Goal: Task Accomplishment & Management: Complete application form

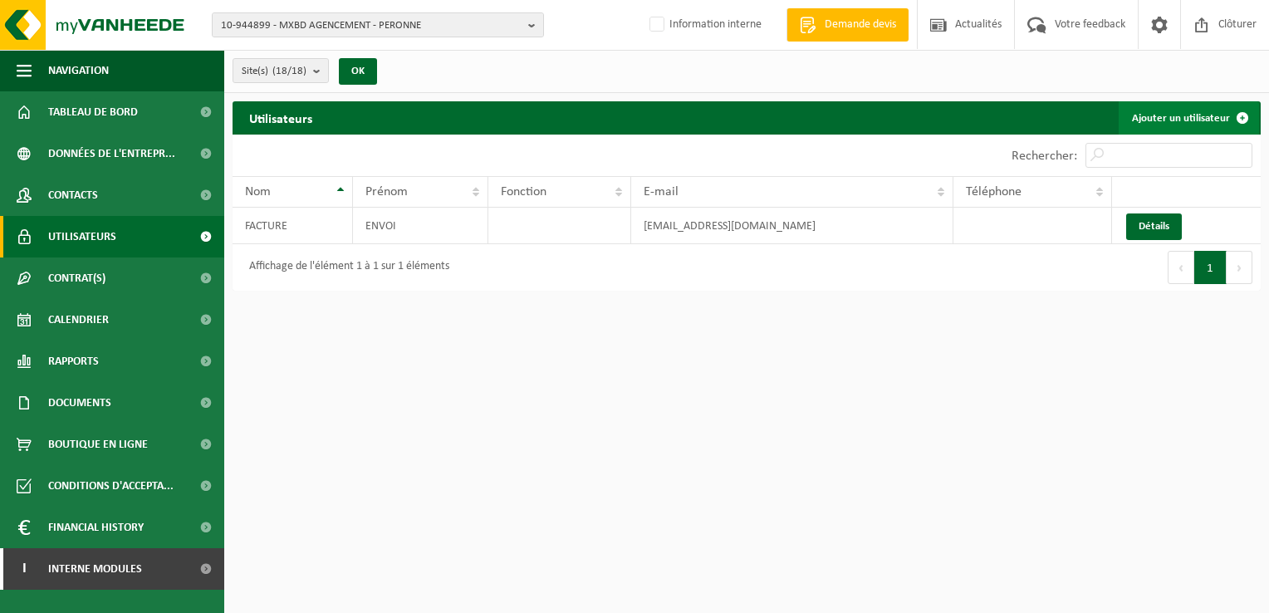
click at [1206, 111] on link "Ajouter un utilisateur" at bounding box center [1188, 117] width 140 height 33
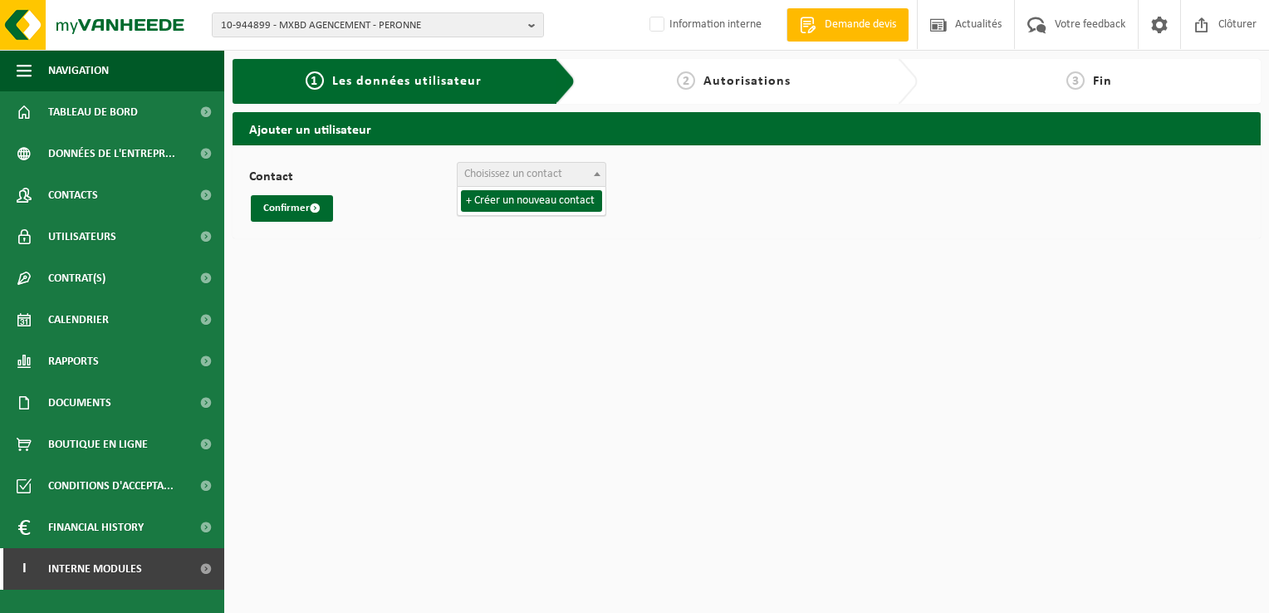
click at [526, 174] on span "Choisissez un contact" at bounding box center [513, 174] width 98 height 12
select select "0"
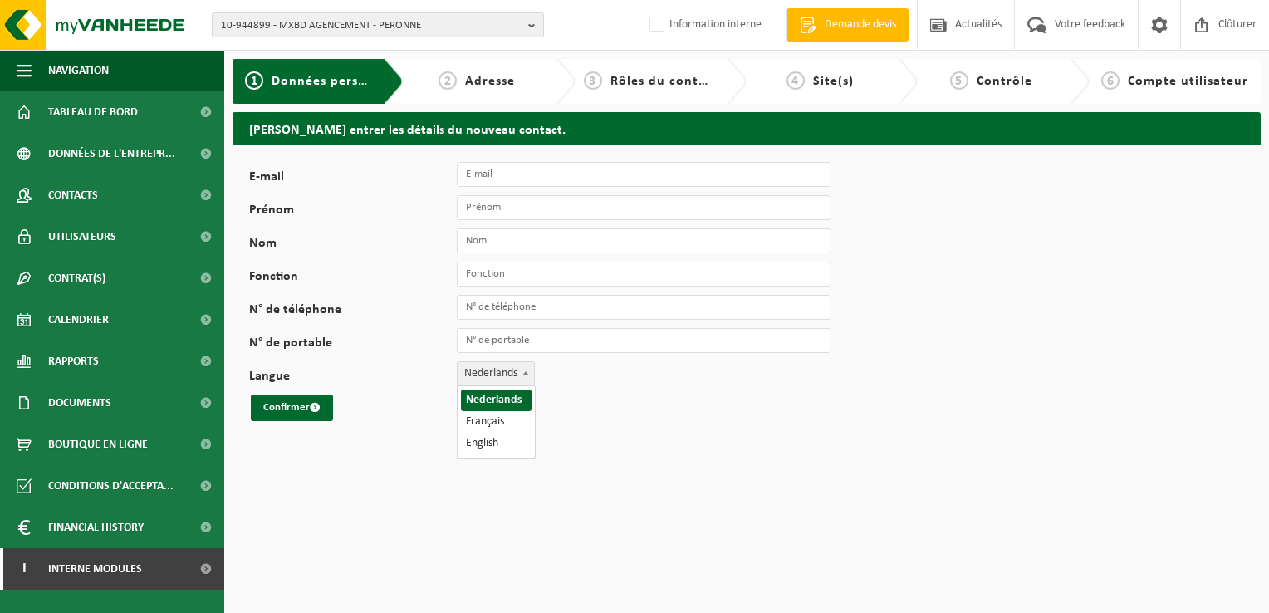
click at [525, 370] on span at bounding box center [525, 373] width 17 height 22
select select "1"
click at [508, 169] on input "E-mail" at bounding box center [644, 174] width 374 height 25
paste input "maximillienmancaux@yahoo.com"
type input "maximillienmancaux@yahoo.com"
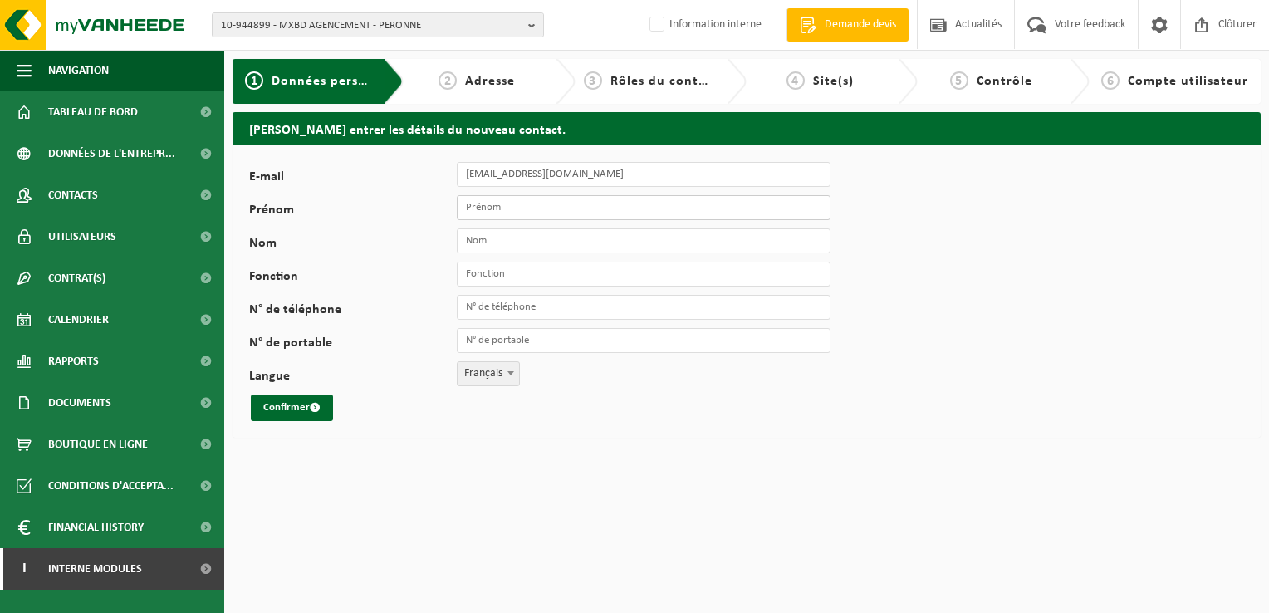
click at [483, 208] on input "Prénom" at bounding box center [644, 207] width 374 height 25
type input "MAXIMILIEN"
click at [479, 238] on input "Nom" at bounding box center [644, 240] width 374 height 25
type input "MANCAUX"
click at [518, 272] on input "Fonction" at bounding box center [644, 274] width 374 height 25
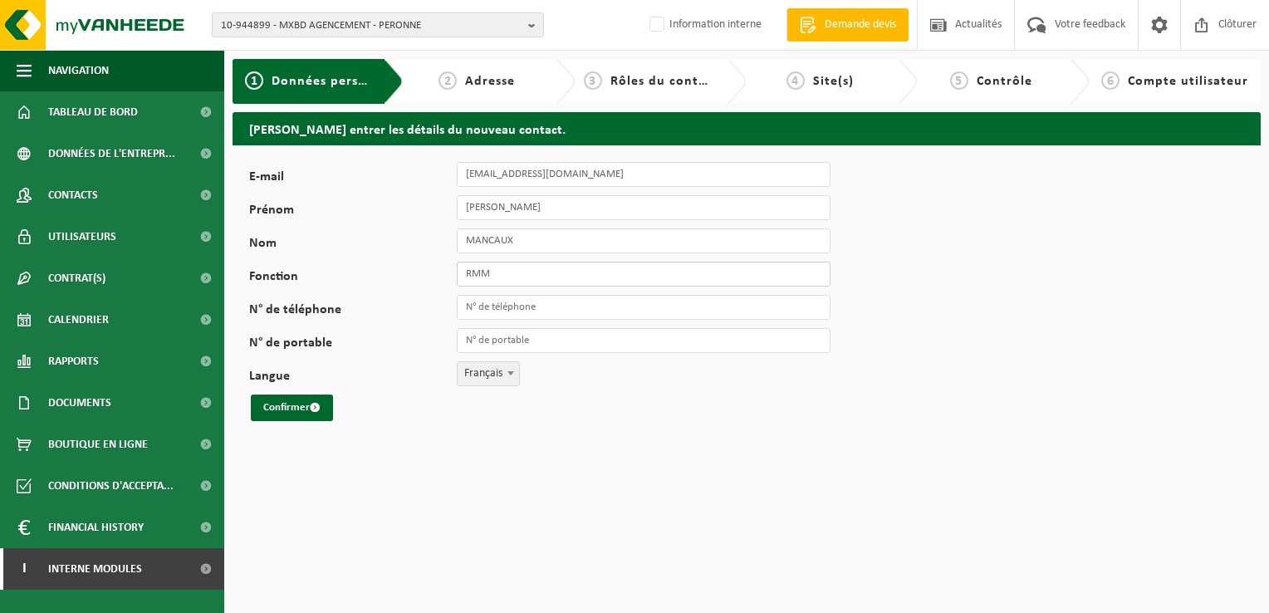
type input "RMM"
click at [504, 304] on input "N° de téléphone" at bounding box center [644, 307] width 374 height 25
type input "[PHONE_NUMBER]"
drag, startPoint x: 590, startPoint y: 308, endPoint x: 449, endPoint y: 306, distance: 140.3
click at [449, 306] on div "N° de téléphone +33 6 60 74 42 71" at bounding box center [548, 307] width 598 height 25
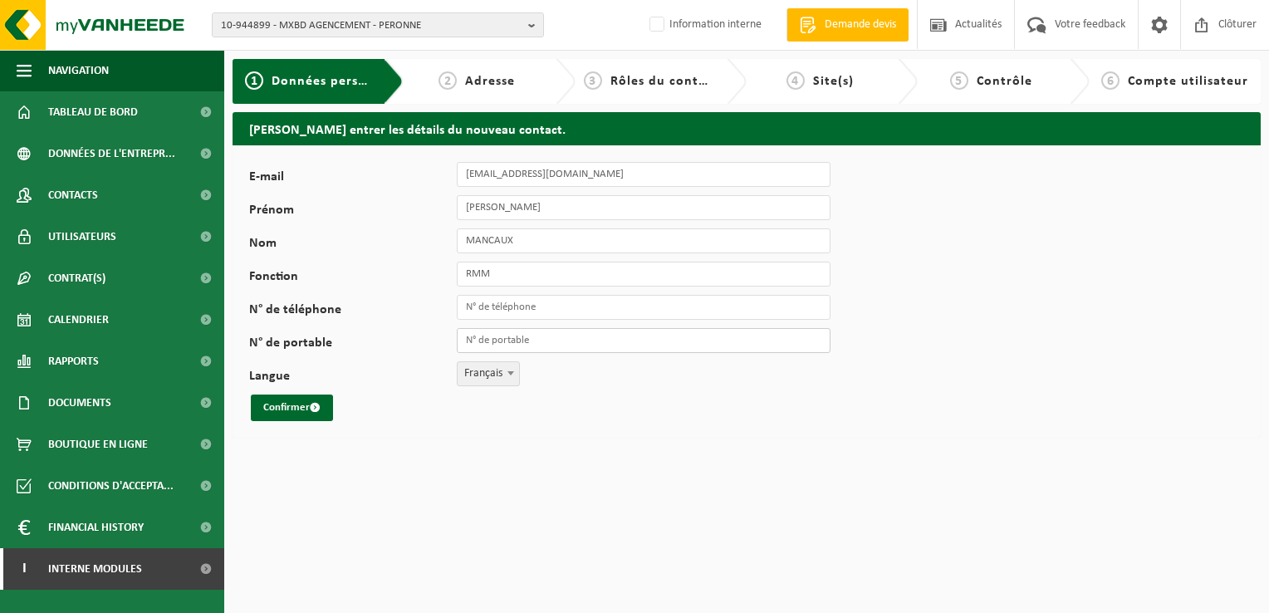
click at [506, 344] on input "N° de portable" at bounding box center [644, 340] width 374 height 25
paste input "[PHONE_NUMBER]"
type input "[PHONE_NUMBER]"
click at [299, 399] on button "Confirmer" at bounding box center [292, 407] width 82 height 27
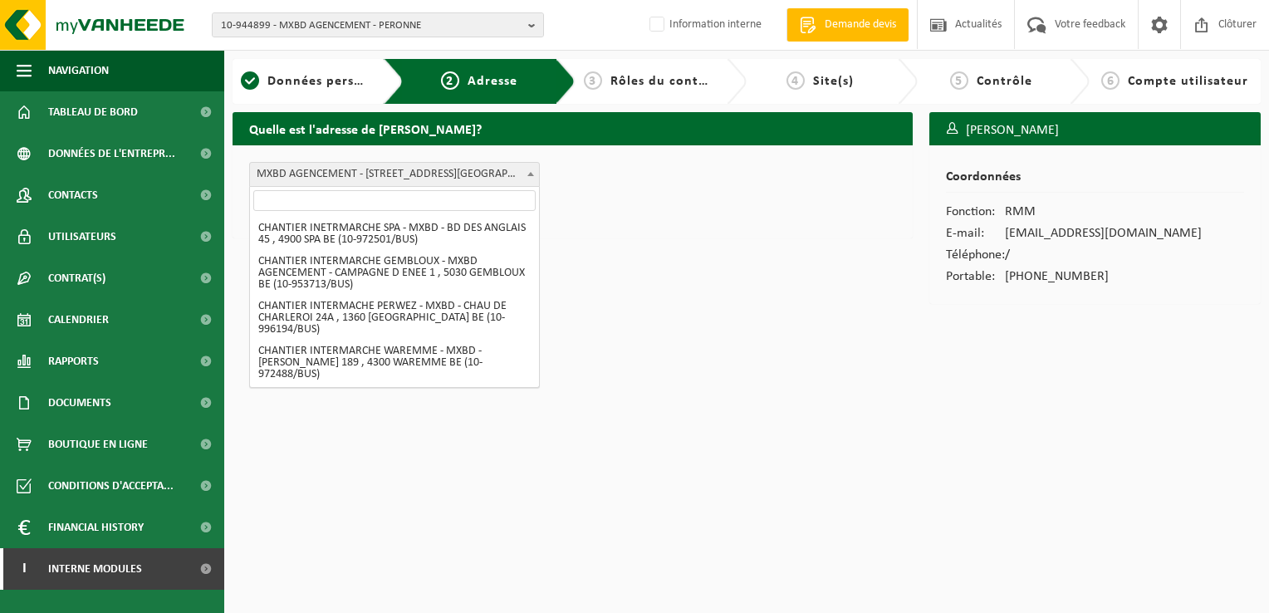
click at [533, 172] on b at bounding box center [530, 174] width 7 height 4
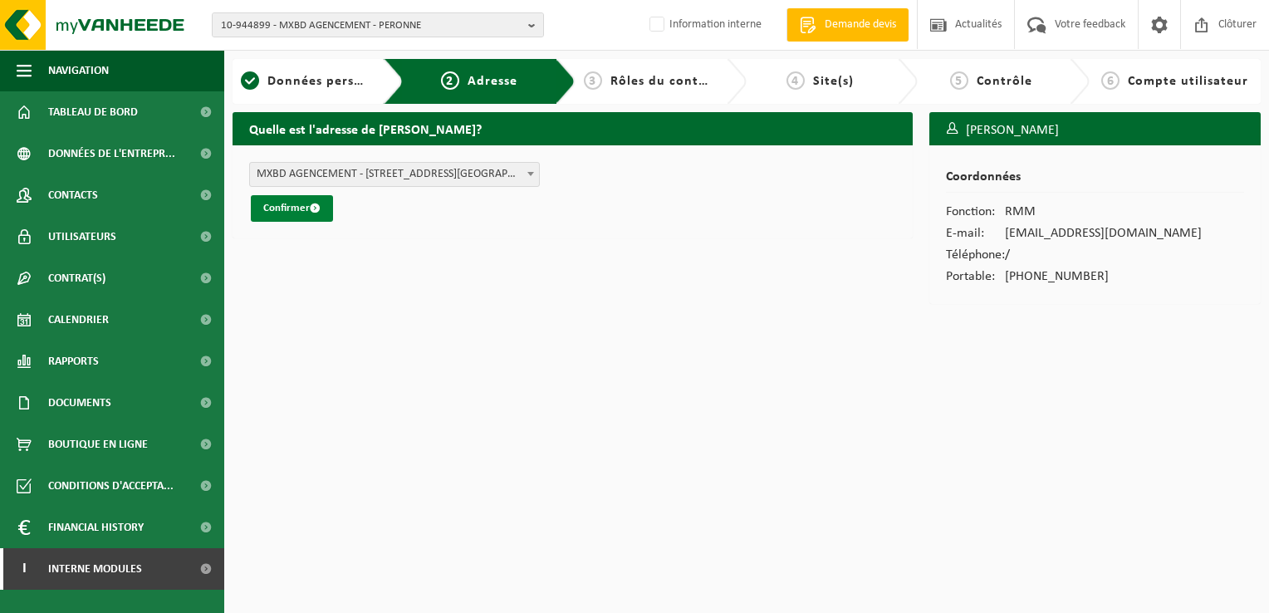
click at [288, 203] on button "Confirmer" at bounding box center [292, 208] width 82 height 27
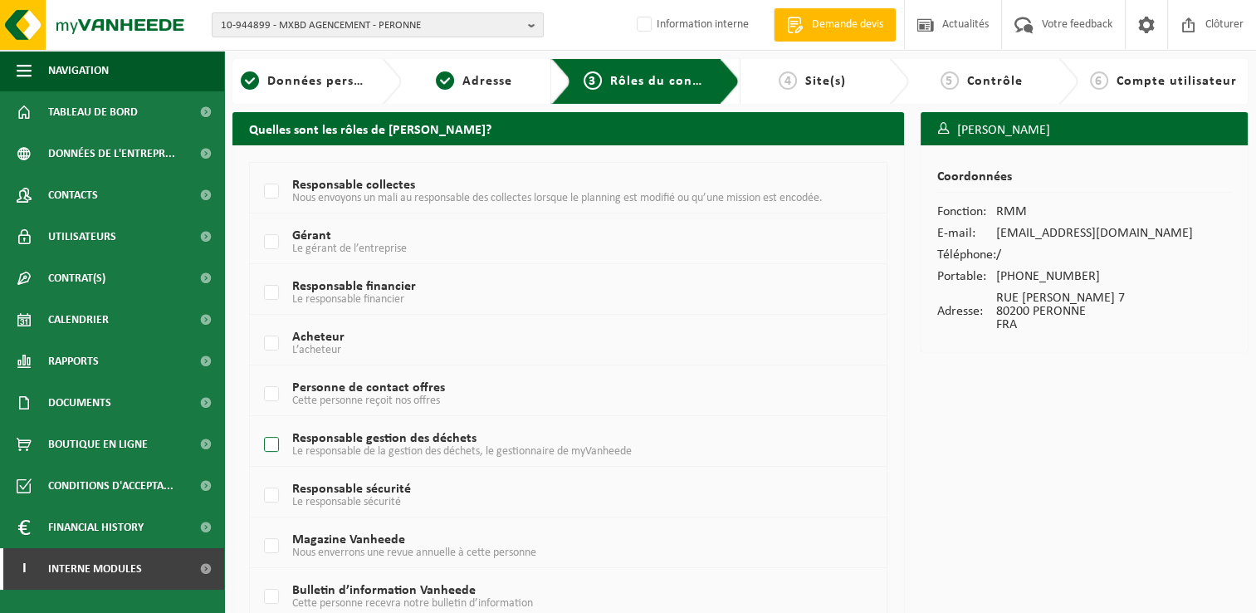
click at [273, 443] on label "Responsable gestion des déchets Le responsable de la gestion des déchets, le ge…" at bounding box center [543, 445] width 565 height 25
click at [258, 424] on input "Responsable gestion des déchets Le responsable de la gestion des déchets, le ge…" at bounding box center [257, 423] width 1 height 1
checkbox input "true"
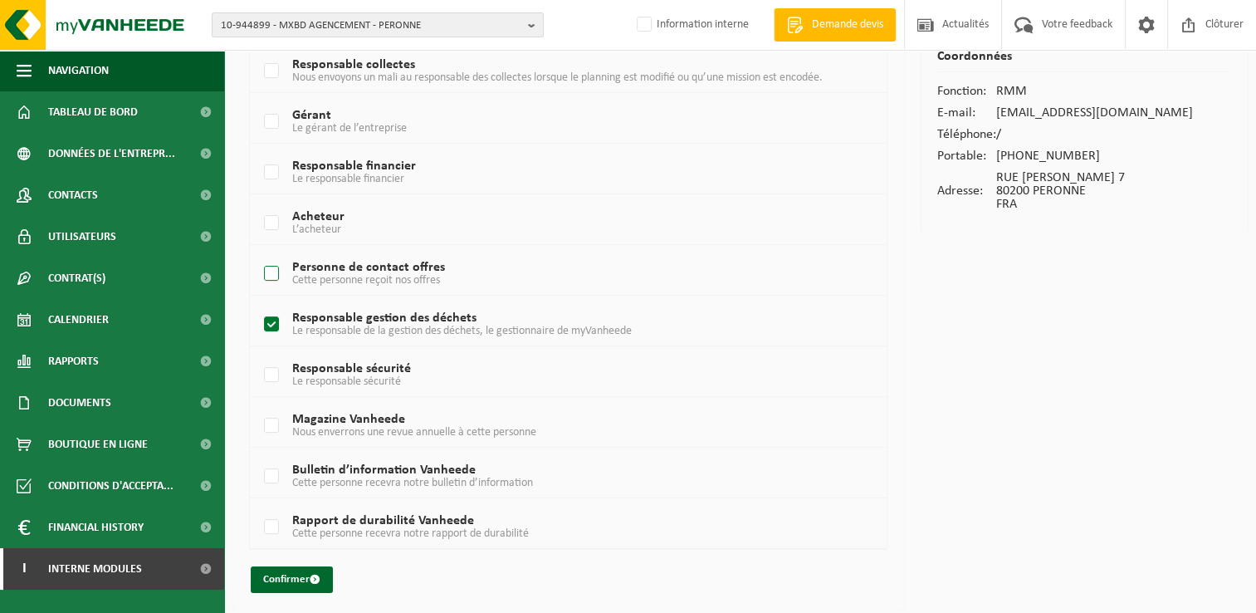
scroll to position [122, 0]
click at [298, 575] on button "Confirmer" at bounding box center [292, 578] width 82 height 27
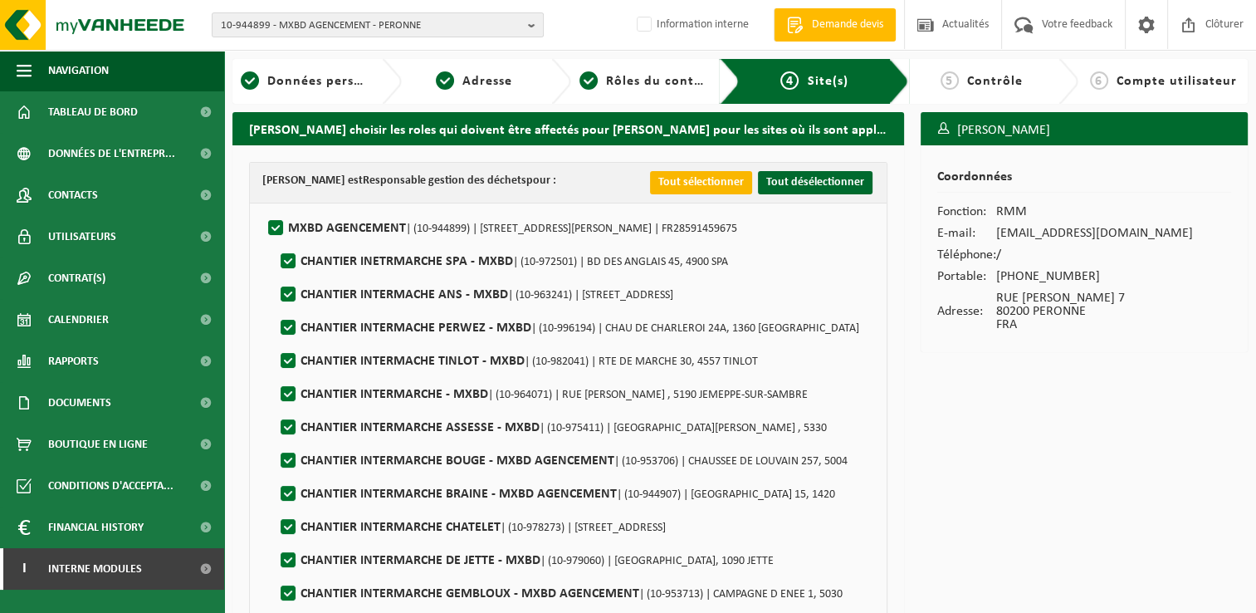
click at [674, 184] on button "Tout sélectionner" at bounding box center [701, 182] width 102 height 23
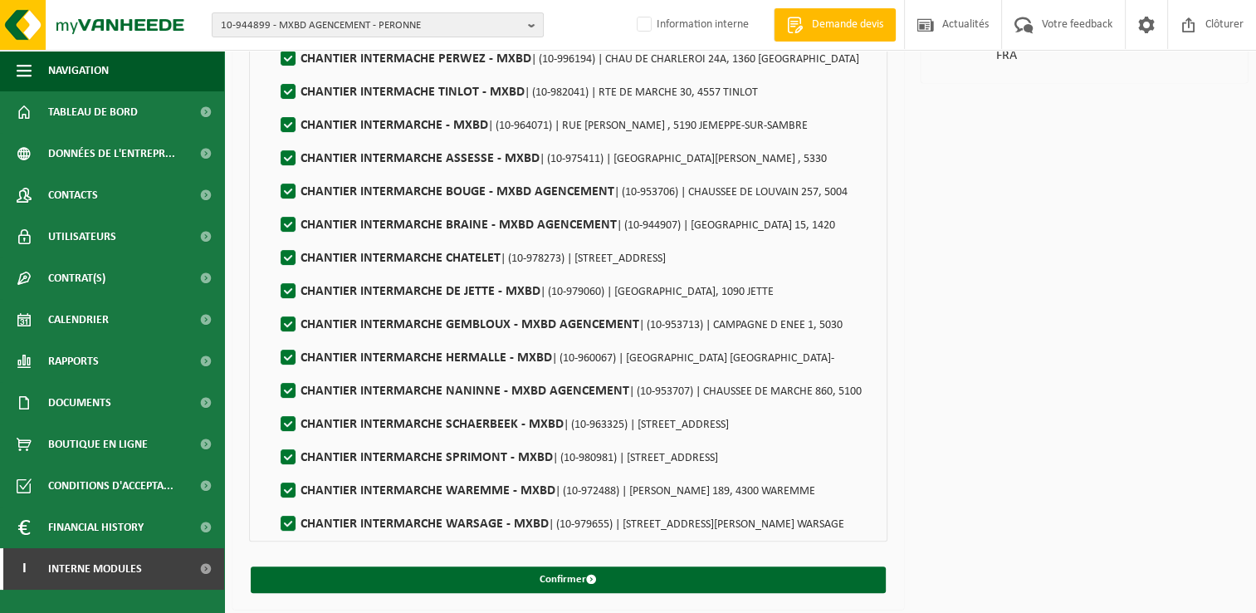
scroll to position [272, 0]
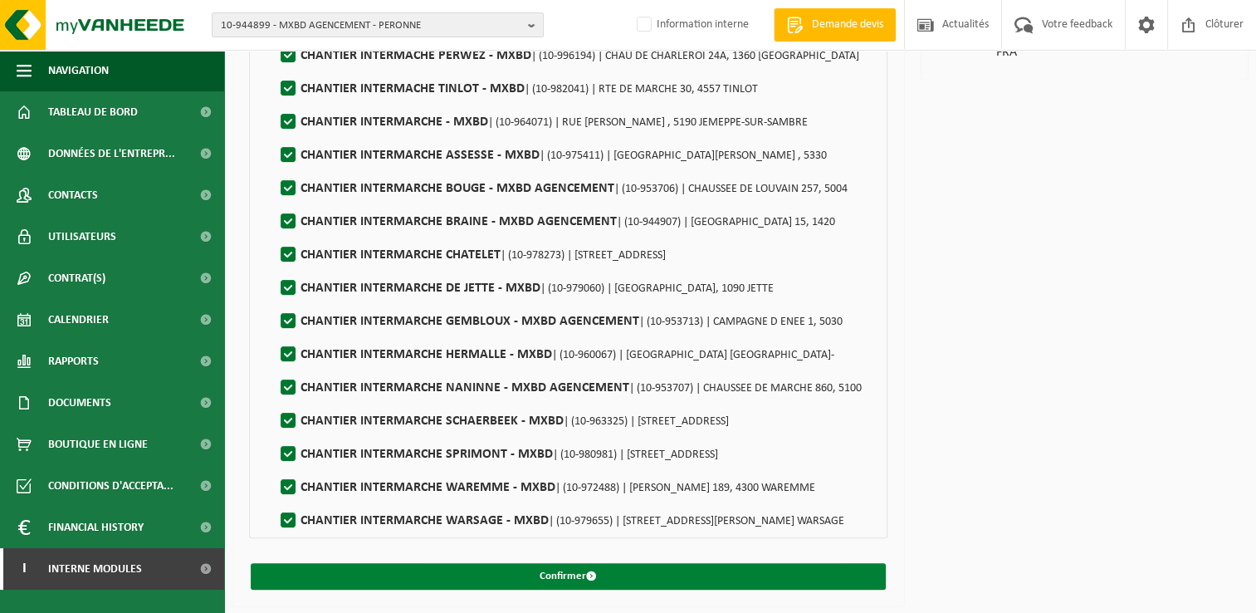
click at [635, 571] on button "Confirmer" at bounding box center [568, 576] width 635 height 27
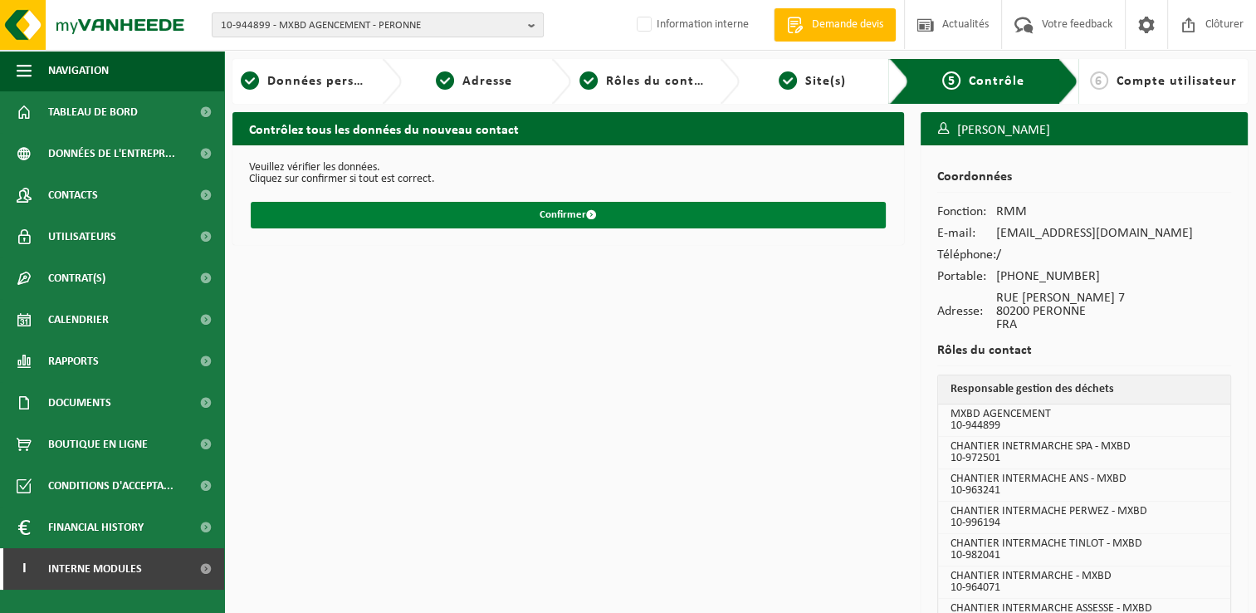
click at [581, 208] on button "Confirmer" at bounding box center [568, 215] width 635 height 27
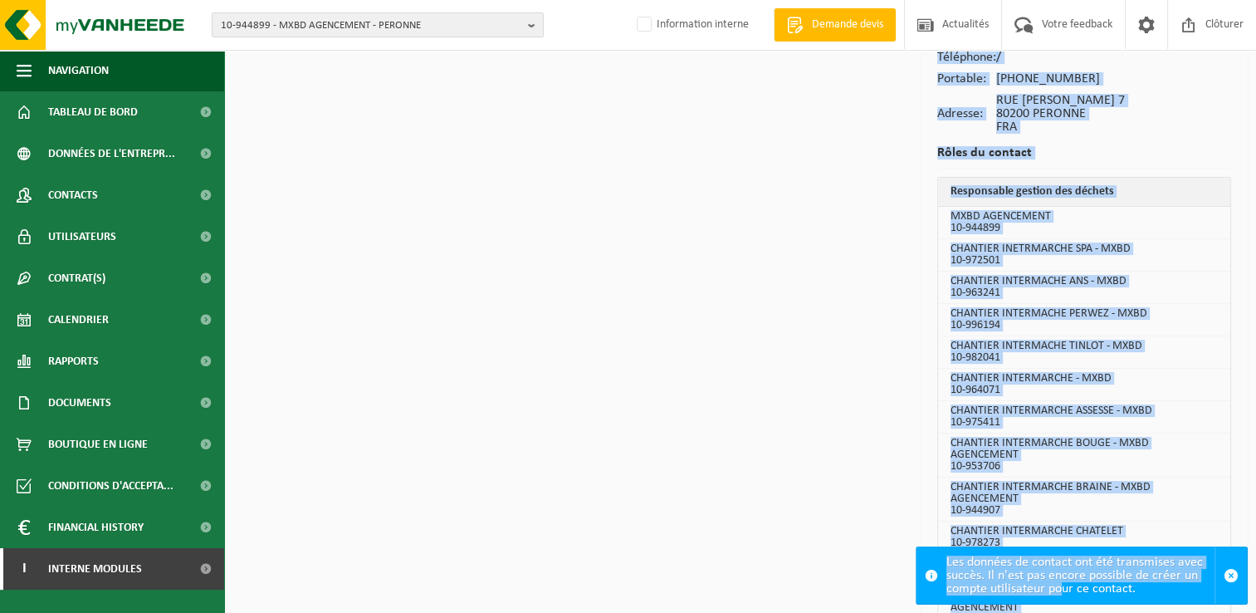
drag, startPoint x: 871, startPoint y: 466, endPoint x: 1059, endPoint y: 604, distance: 233.5
click at [1059, 604] on body "10-944899 - MXBD AGENCEMENT - PERONNE 10-944899 - MXBD AGENCEMENT - PERONNE 10-…" at bounding box center [628, 344] width 1256 height 1084
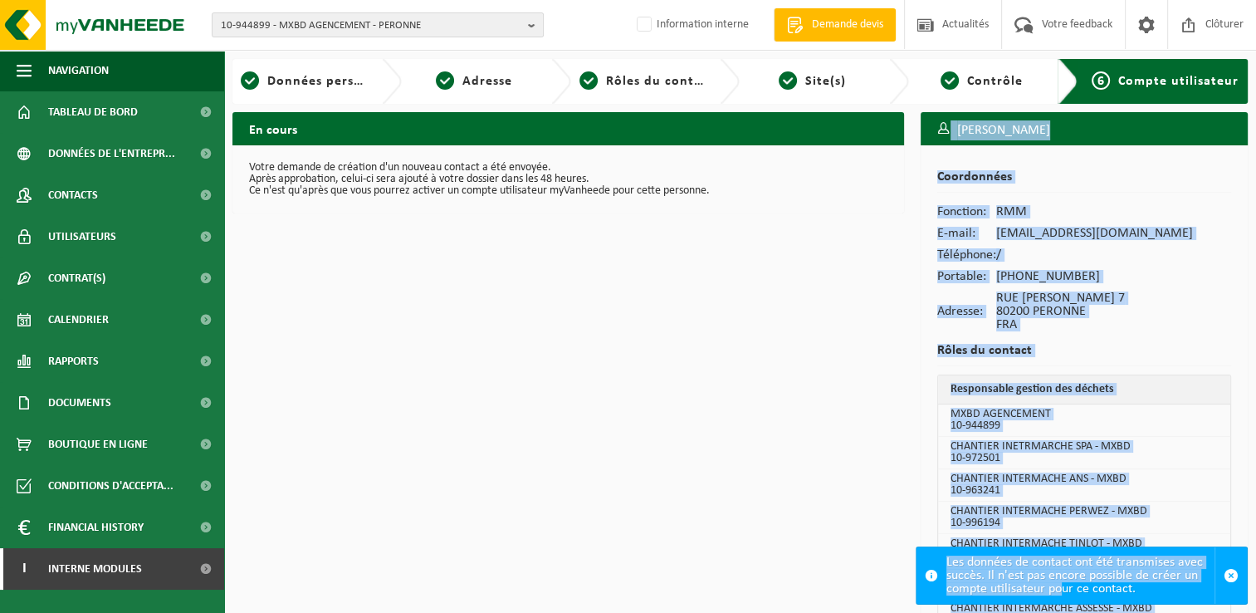
click at [928, 413] on div "Coordonnées Fonction: RMM E-mail: maximillienmancaux@yahoo.com Téléphone: / Por…" at bounding box center [1084, 610] width 327 height 930
click at [824, 427] on div "En cours Votre demande de création d'un nouveau contact a été envoyée. Après ap…" at bounding box center [568, 597] width 688 height 971
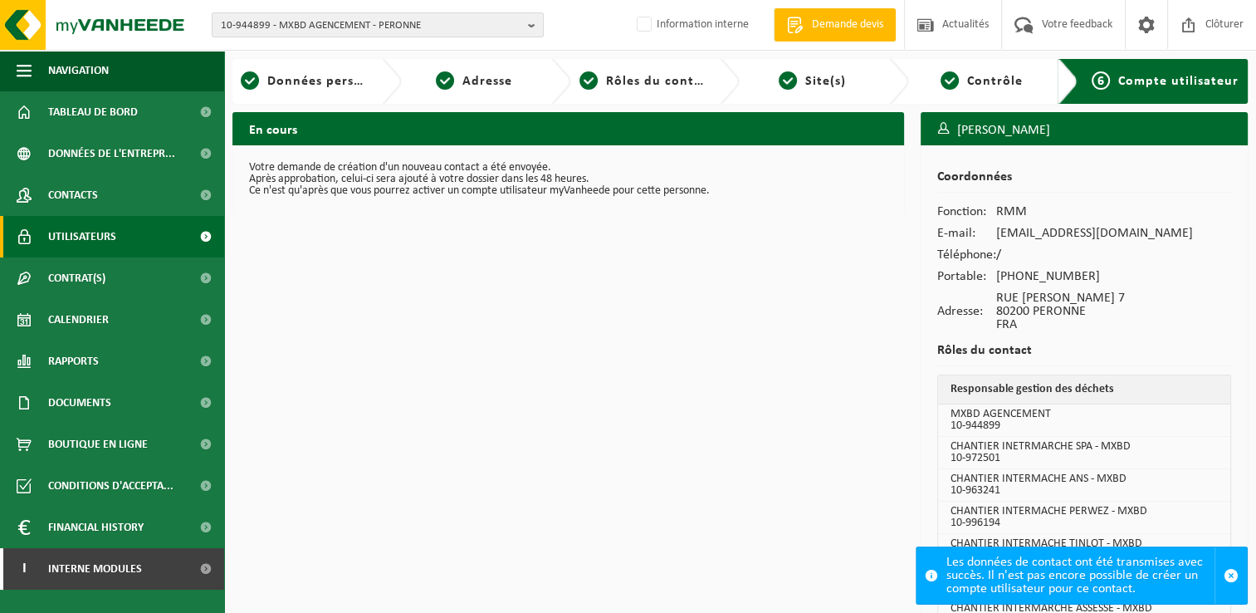
click at [133, 230] on link "Utilisateurs" at bounding box center [112, 237] width 224 height 42
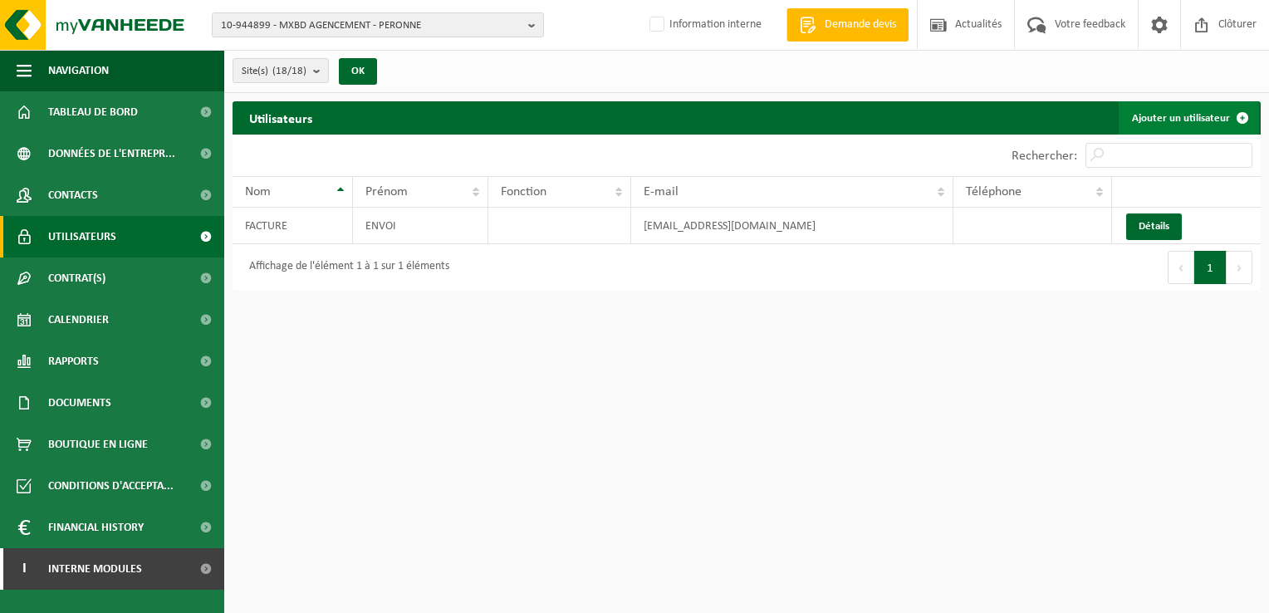
click at [1182, 114] on link "Ajouter un utilisateur" at bounding box center [1188, 117] width 140 height 33
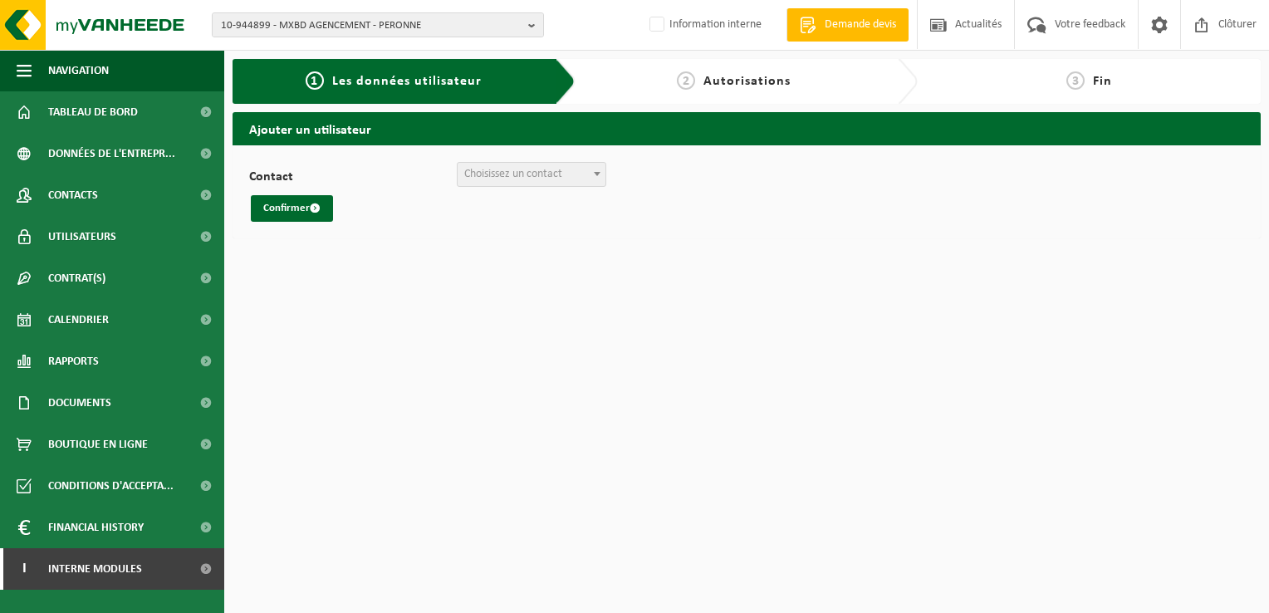
click at [594, 172] on b at bounding box center [597, 174] width 7 height 4
click at [482, 271] on html "10-944899 - MXBD AGENCEMENT - PERONNE 10-944899 - MXBD AGENCEMENT - PERONNE 10-…" at bounding box center [634, 306] width 1269 height 613
click at [413, 293] on html "10-944899 - MXBD AGENCEMENT - PERONNE 10-944899 - MXBD AGENCEMENT - PERONNE 10-…" at bounding box center [634, 306] width 1269 height 613
click at [594, 159] on div "Contact + Créer un nouveau contact Choisissez un contact Confirmer" at bounding box center [746, 191] width 1028 height 93
drag, startPoint x: 566, startPoint y: 169, endPoint x: 558, endPoint y: 167, distance: 8.5
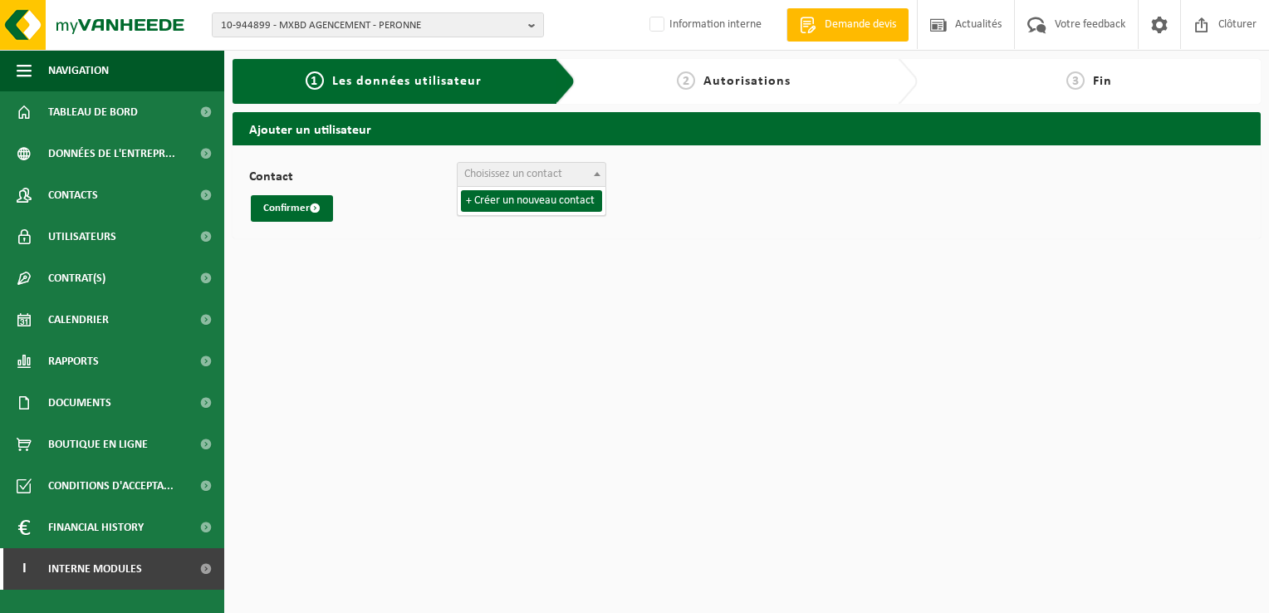
click at [564, 168] on span "Choisissez un contact" at bounding box center [531, 174] width 148 height 23
click at [531, 169] on span "Choisissez un contact" at bounding box center [513, 174] width 98 height 12
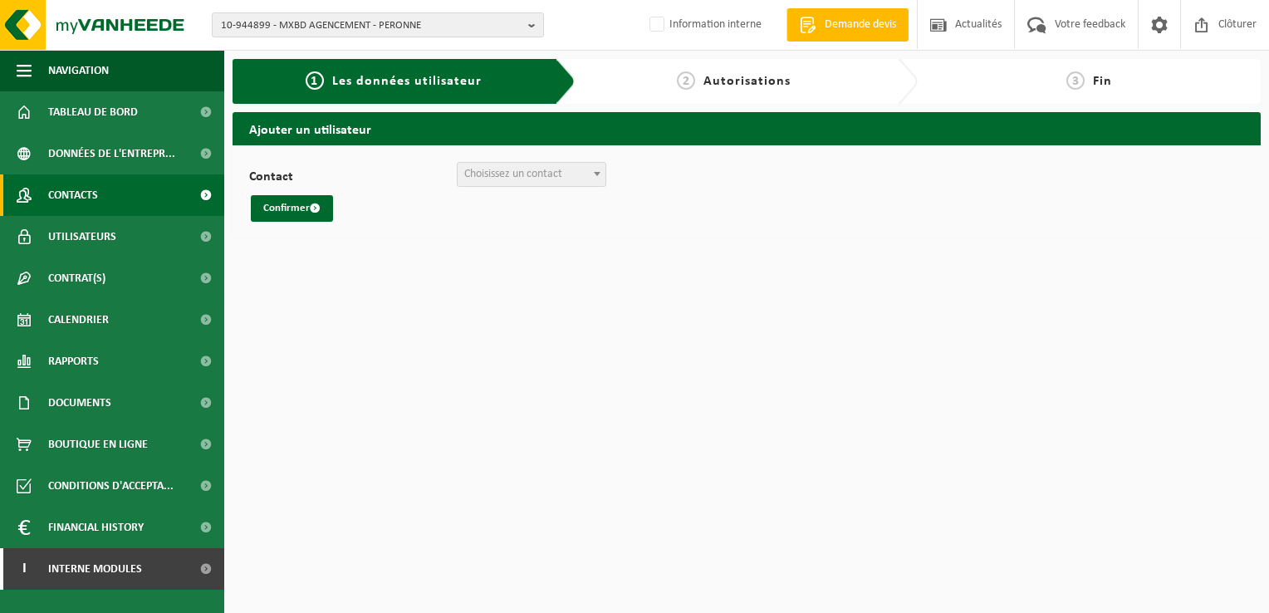
click at [83, 188] on span "Contacts" at bounding box center [73, 195] width 50 height 42
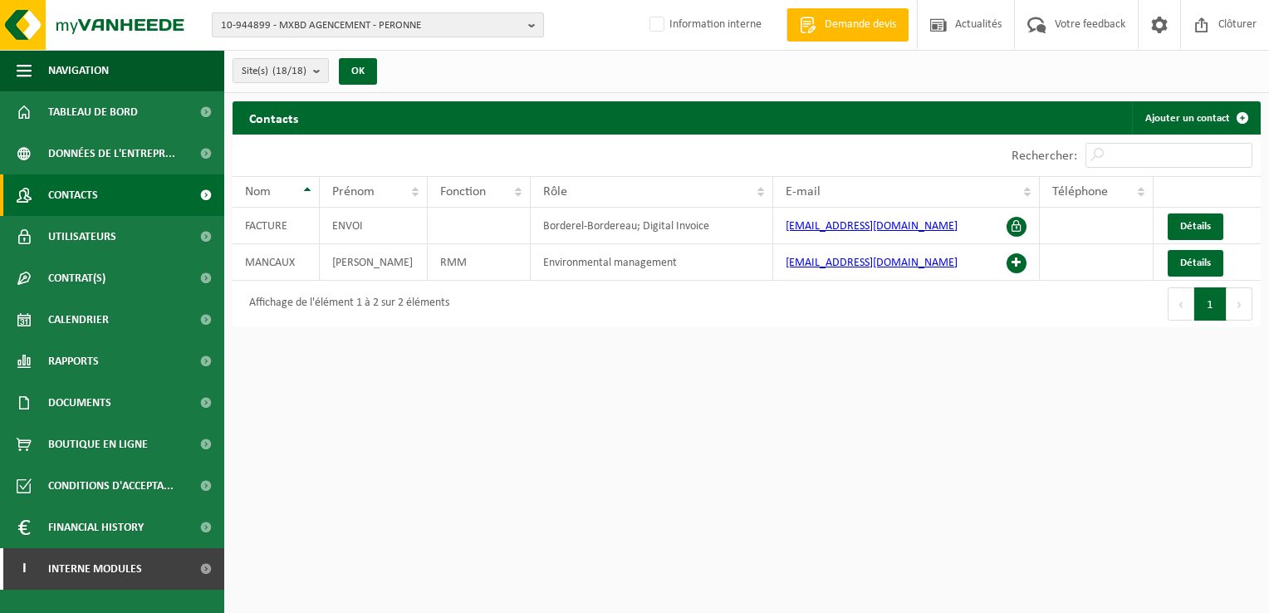
click at [276, 26] on span "10-944899 - MXBD AGENCEMENT - PERONNE" at bounding box center [371, 25] width 301 height 25
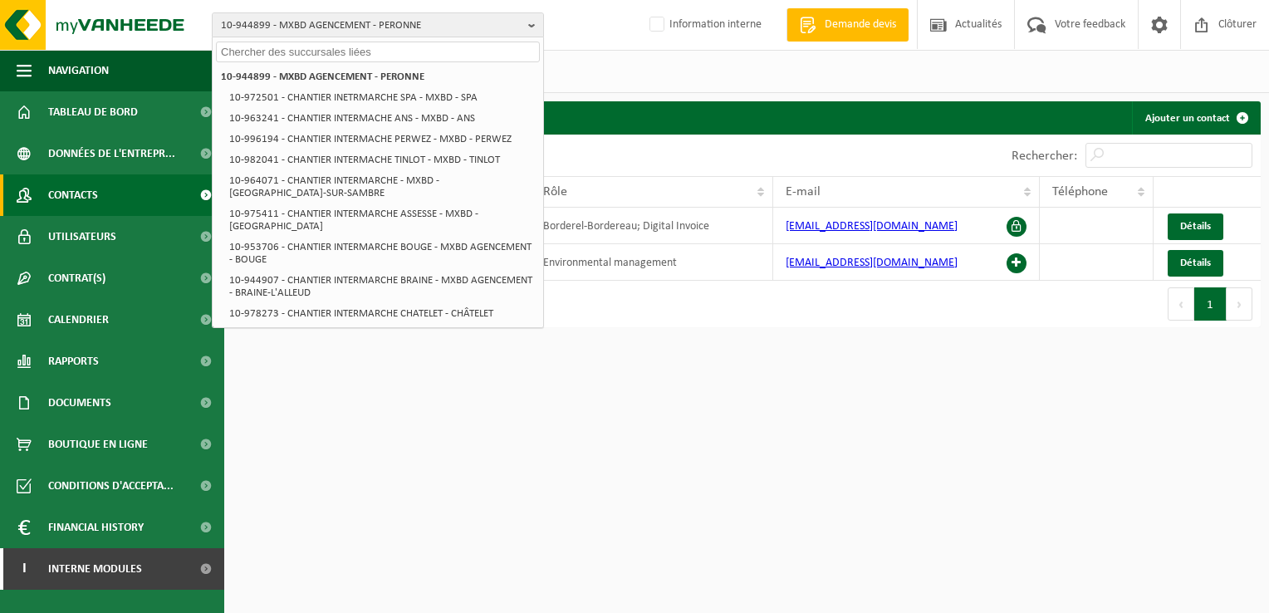
click at [226, 48] on input "text" at bounding box center [378, 52] width 324 height 21
paste input "01-085953"
type input "01-085953"
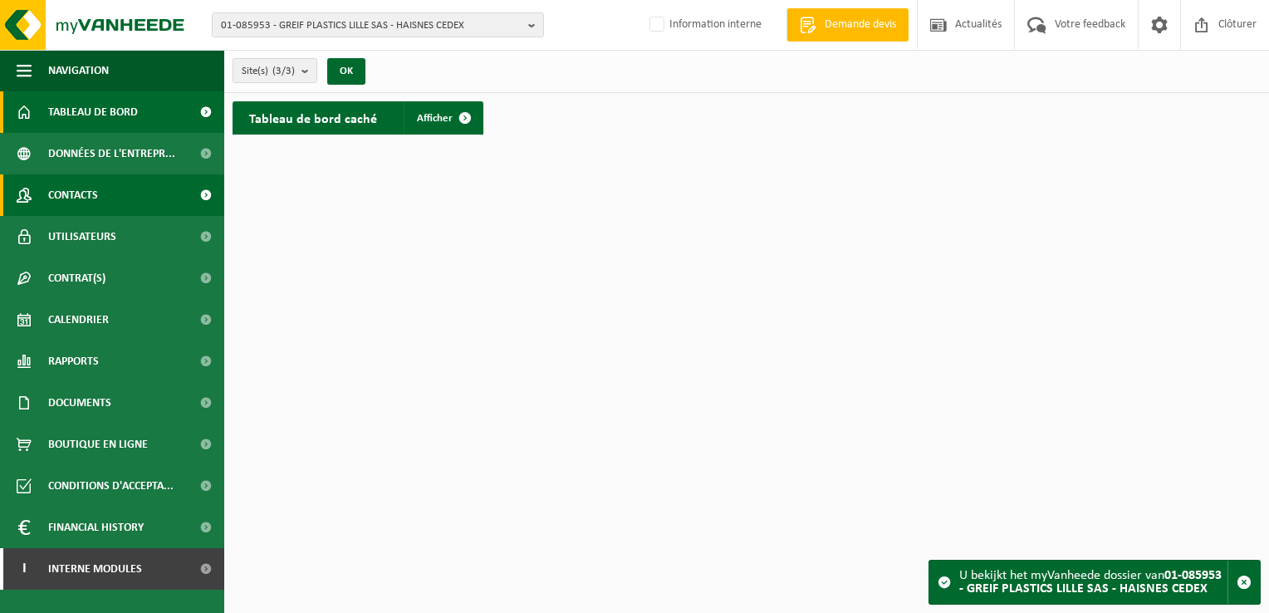
click at [209, 189] on span at bounding box center [205, 195] width 37 height 42
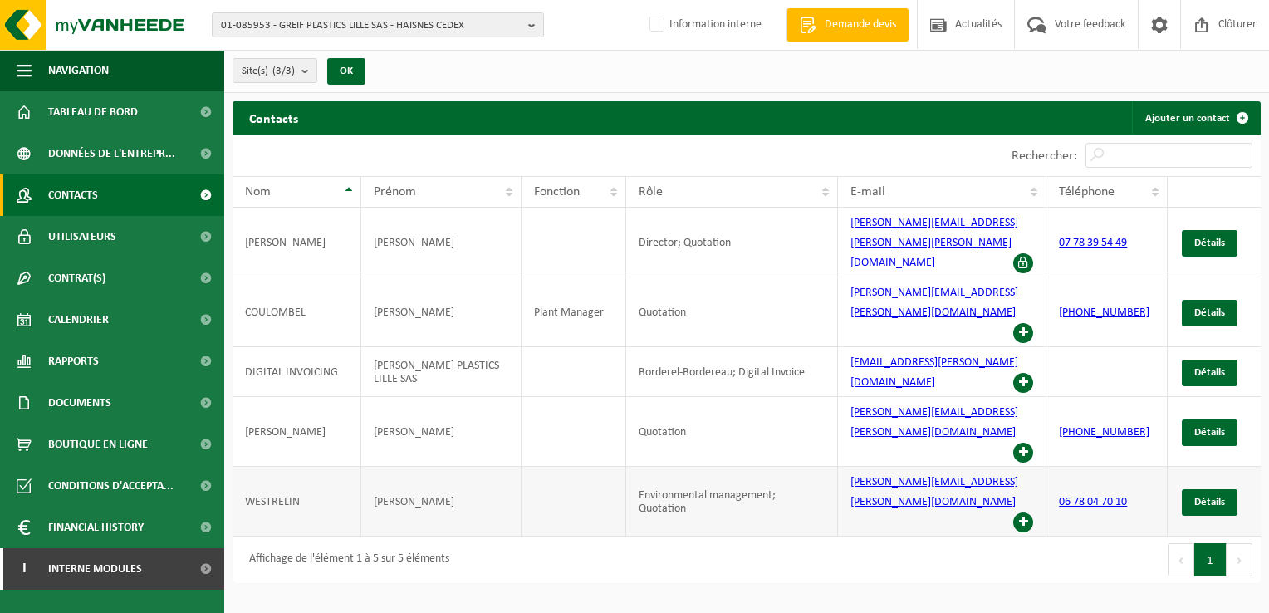
click at [1024, 512] on span at bounding box center [1023, 522] width 20 height 20
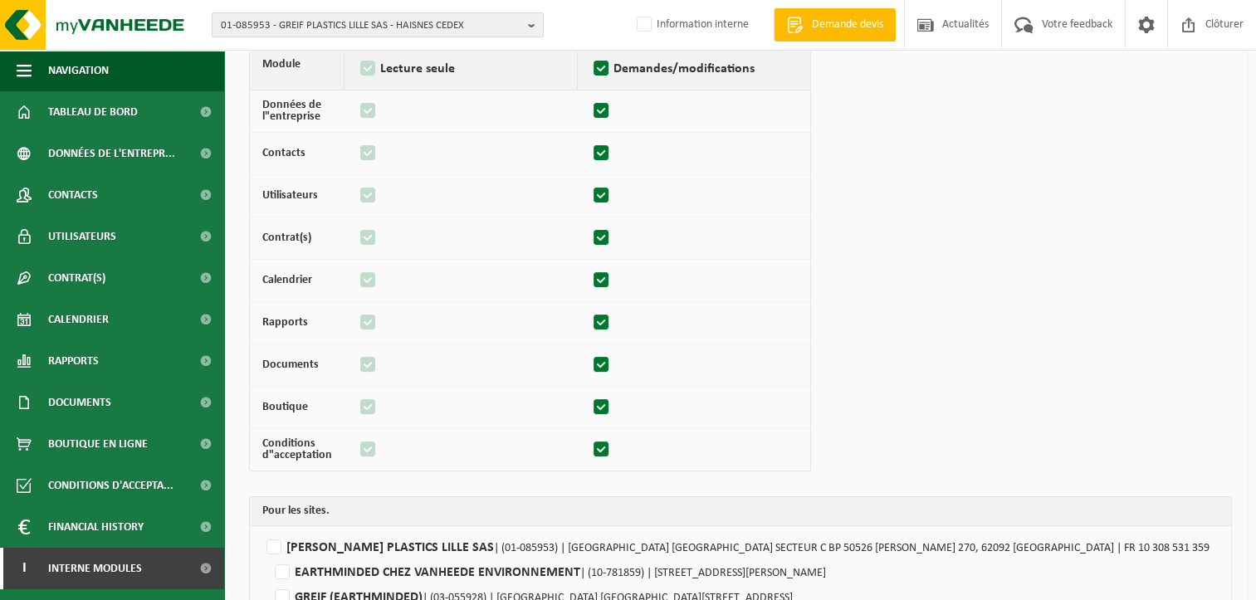
scroll to position [214, 0]
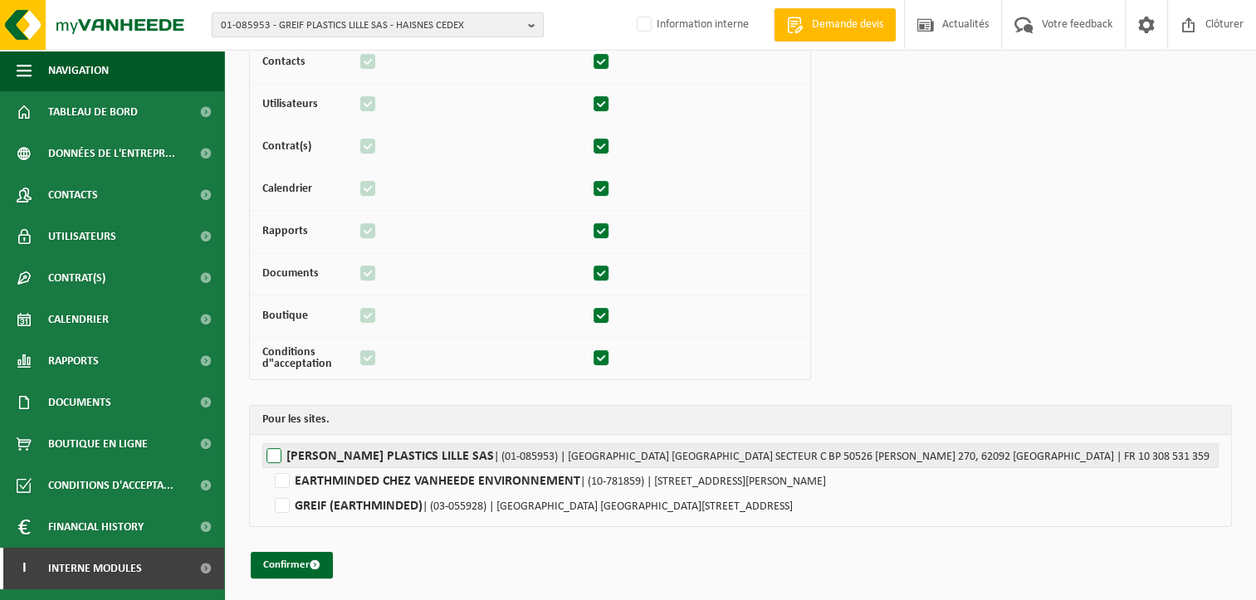
click at [279, 453] on label"] "[PERSON_NAME] PLASTICS LILLE SAS | (01-085953) | [GEOGRAPHIC_DATA] ZI [GEOGRAPH…" at bounding box center [740, 455] width 957 height 25
click at [279, 453] on input "[PERSON_NAME] PLASTICS LILLE SAS | (01-085953) | [GEOGRAPHIC_DATA] ZI [GEOGRAPH…" at bounding box center [890, 455] width 1256 height 25
checkbox input "true"
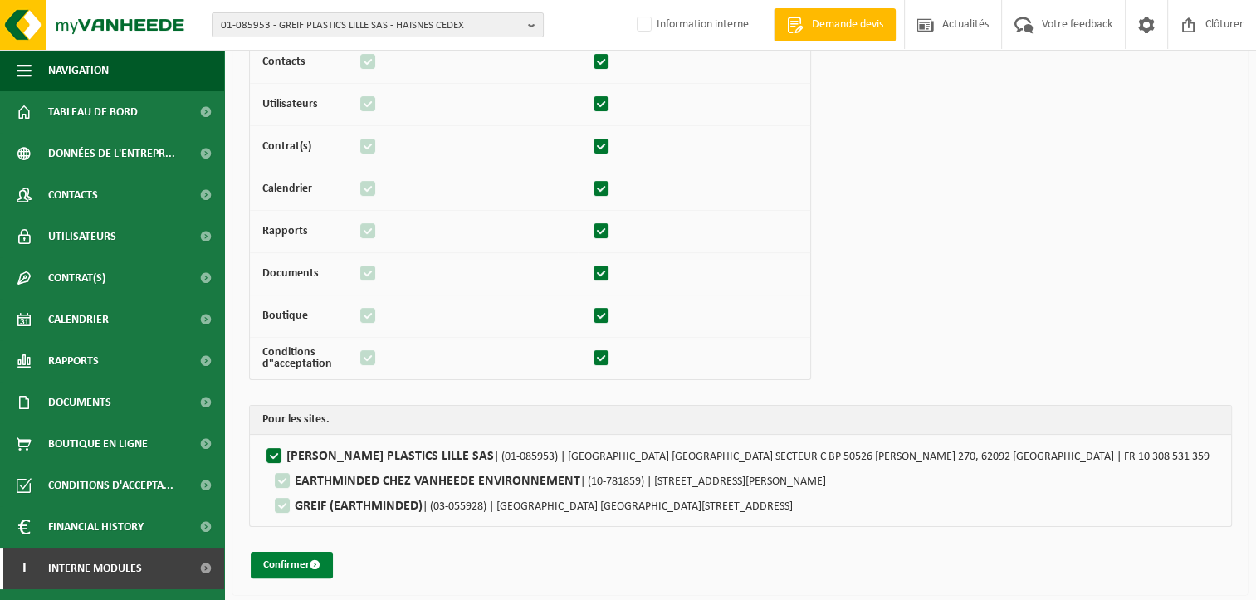
click at [294, 562] on button "Confirmer" at bounding box center [292, 565] width 82 height 27
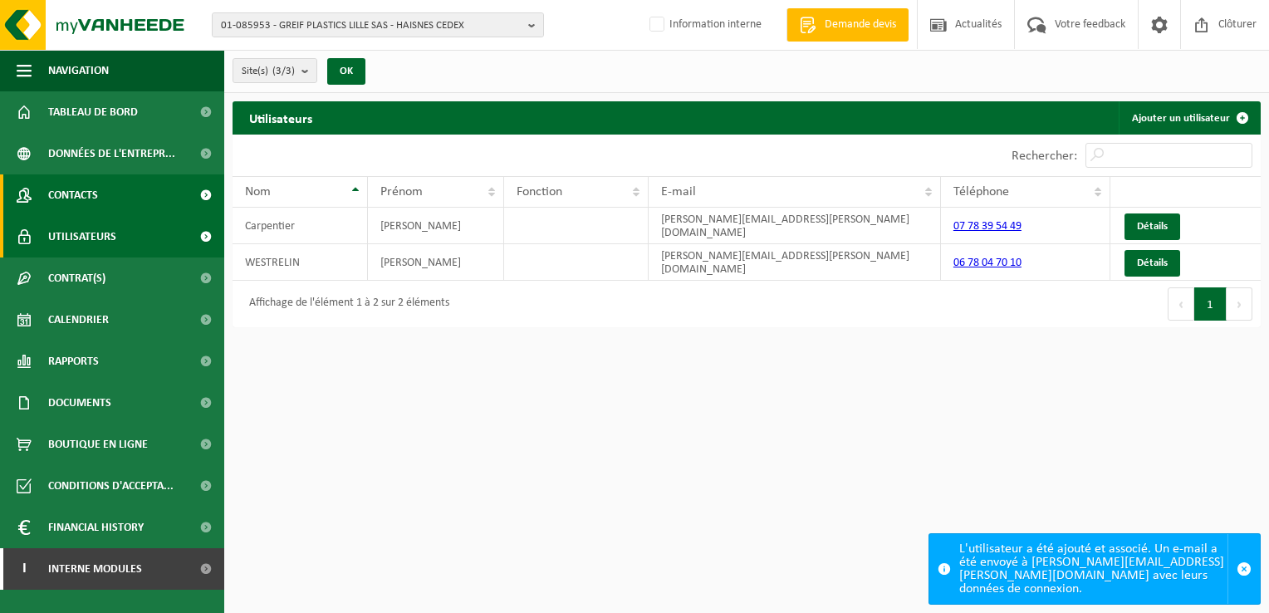
click at [83, 188] on span "Contacts" at bounding box center [73, 195] width 50 height 42
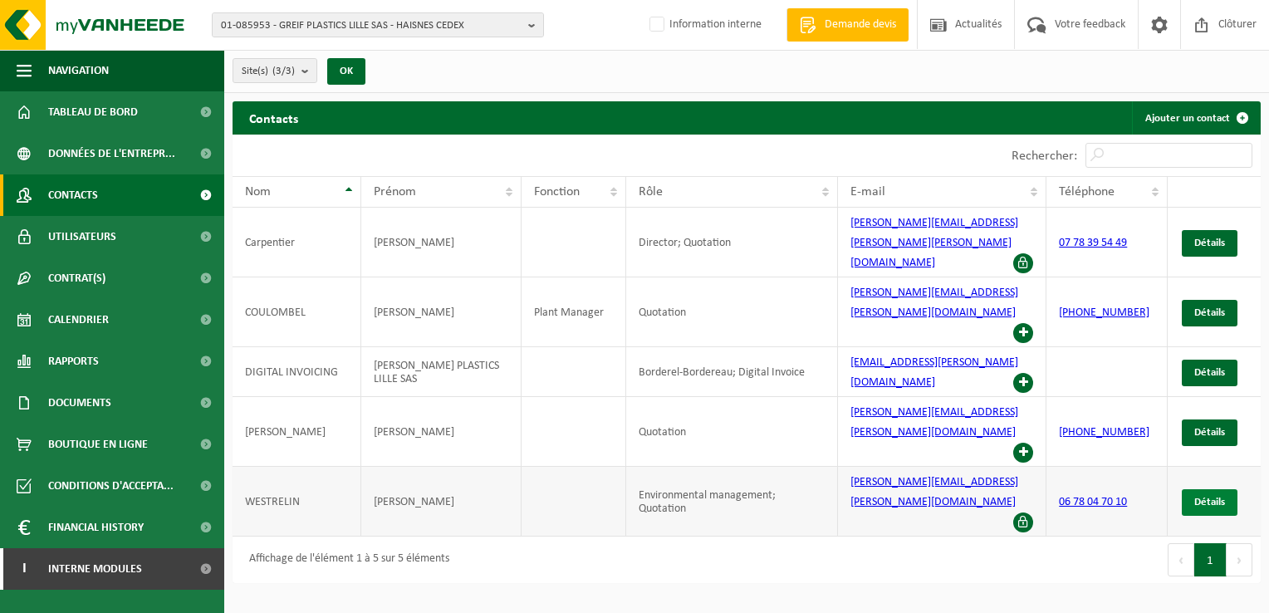
click at [1216, 497] on span "Détails" at bounding box center [1209, 502] width 31 height 11
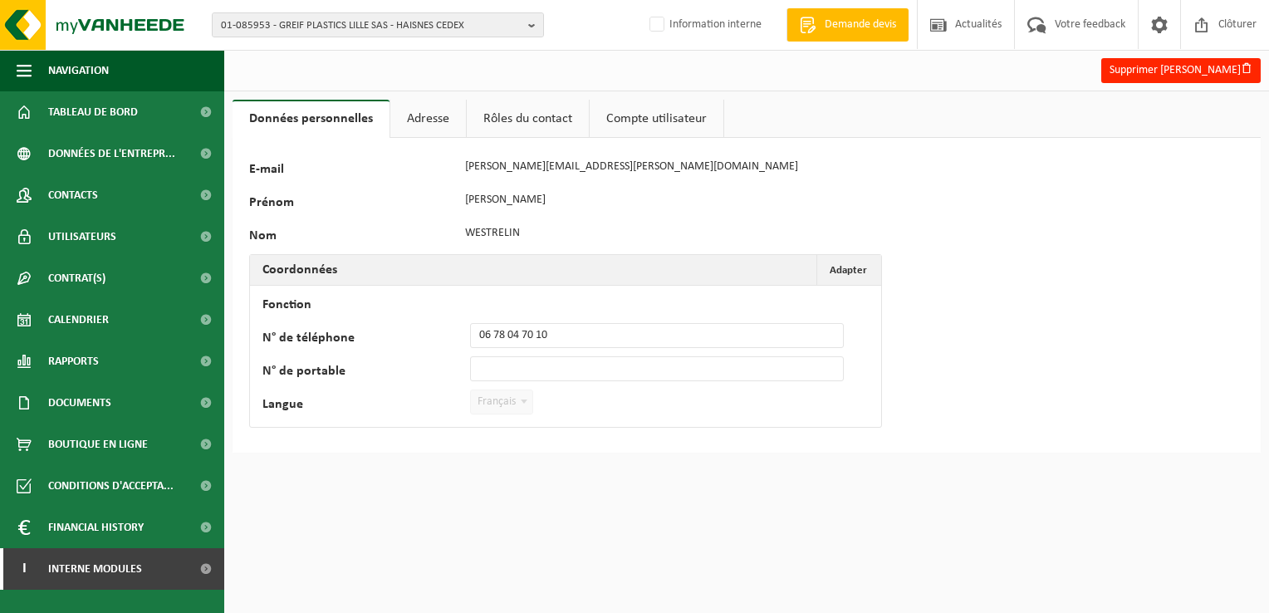
click at [527, 404] on span at bounding box center [524, 401] width 17 height 22
click at [438, 118] on link "Adresse" at bounding box center [428, 119] width 76 height 38
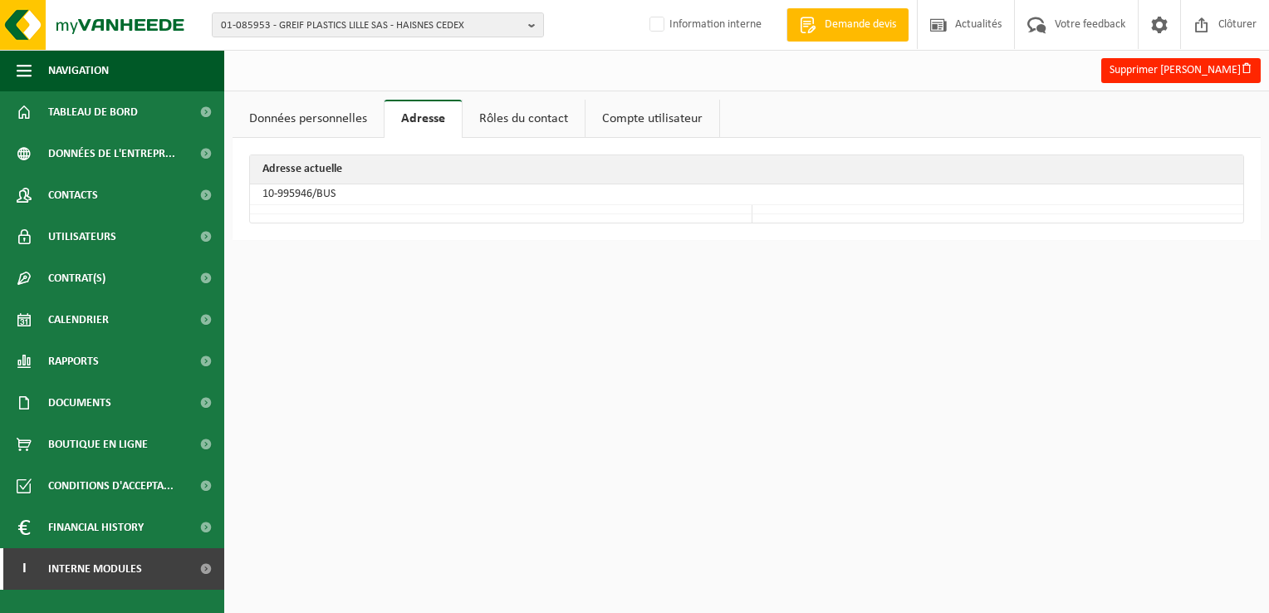
click at [535, 114] on link "Rôles du contact" at bounding box center [523, 119] width 122 height 38
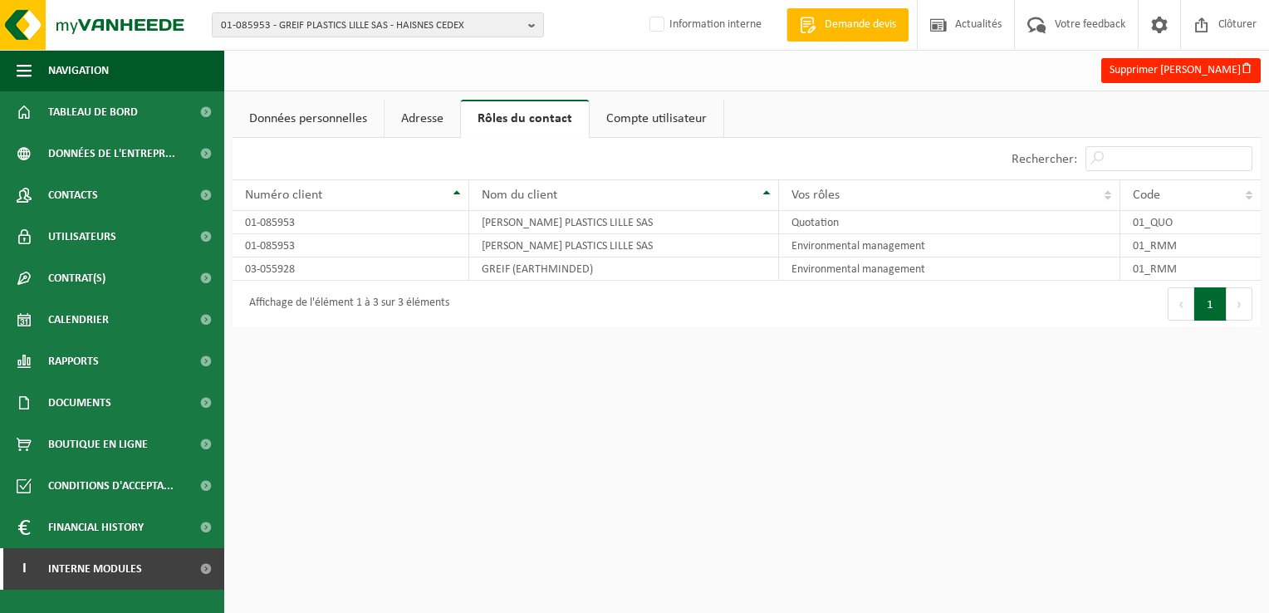
click at [641, 114] on link "Compte utilisateur" at bounding box center [657, 119] width 134 height 38
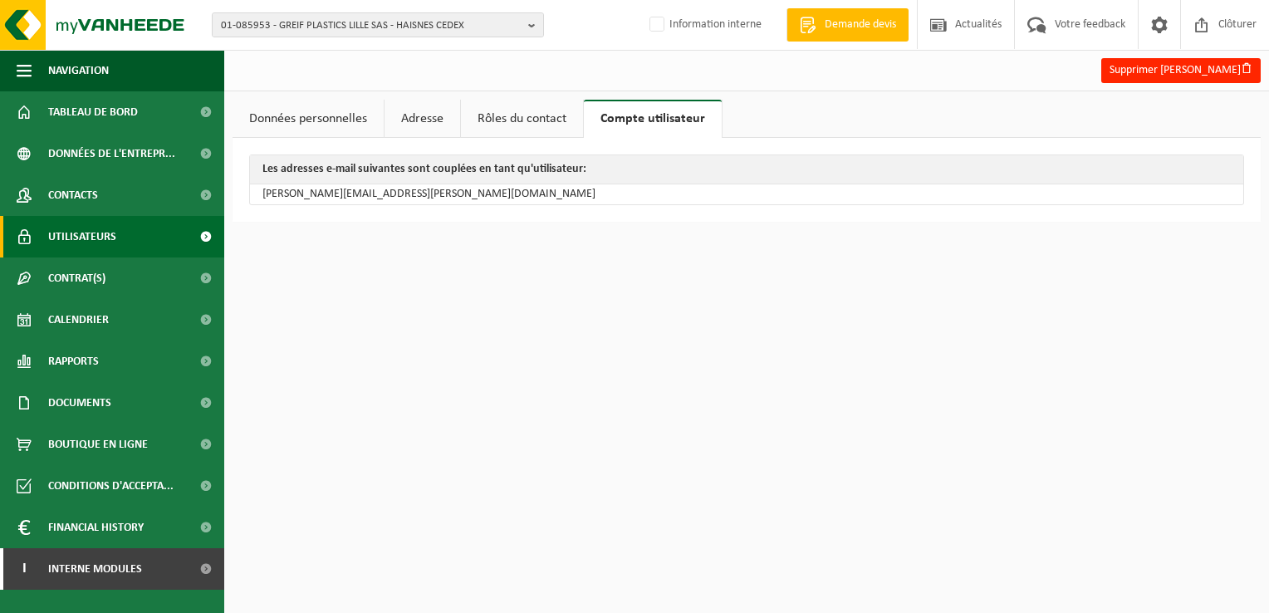
click at [76, 230] on span "Utilisateurs" at bounding box center [82, 237] width 68 height 42
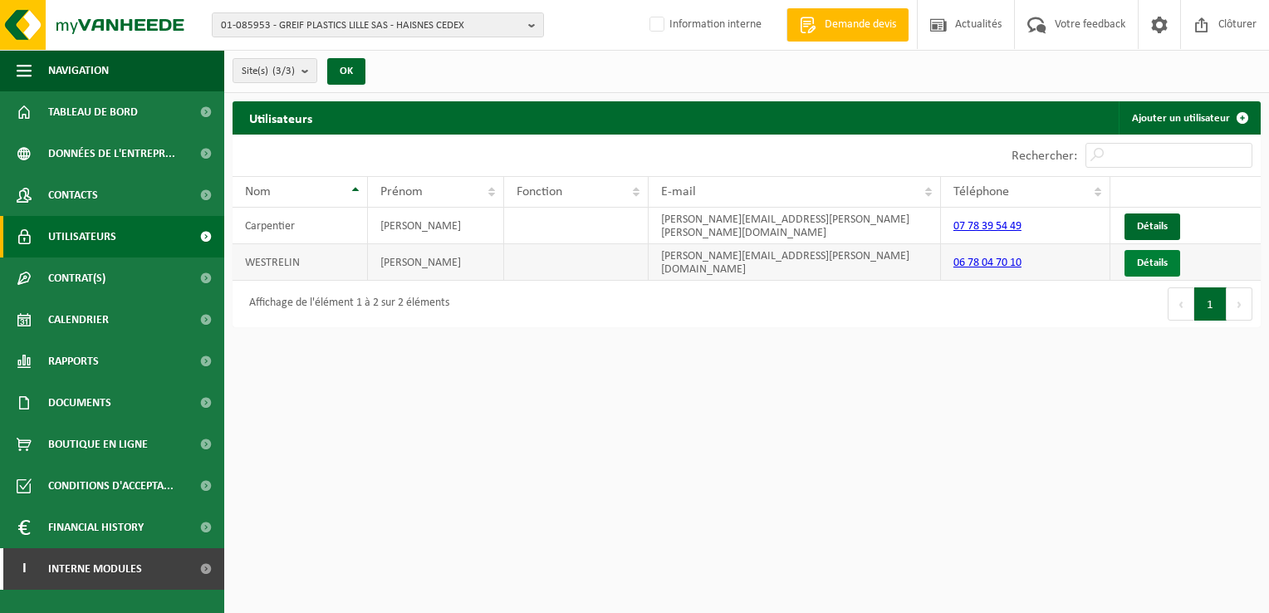
click at [1157, 256] on link "Détails" at bounding box center [1152, 263] width 56 height 27
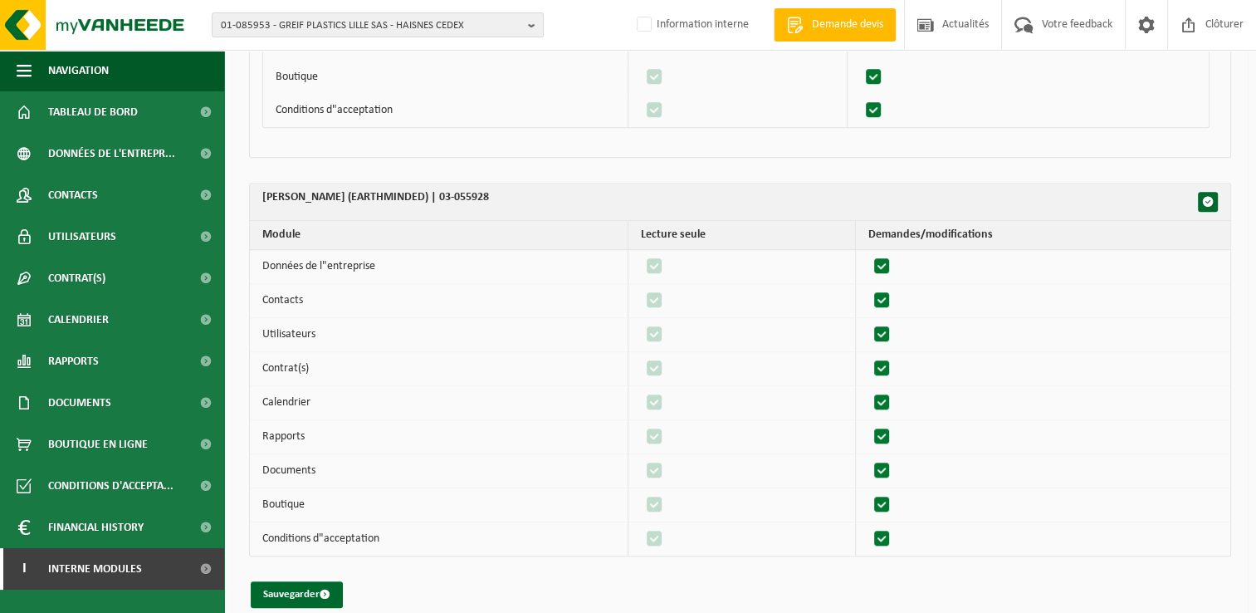
scroll to position [1200, 0]
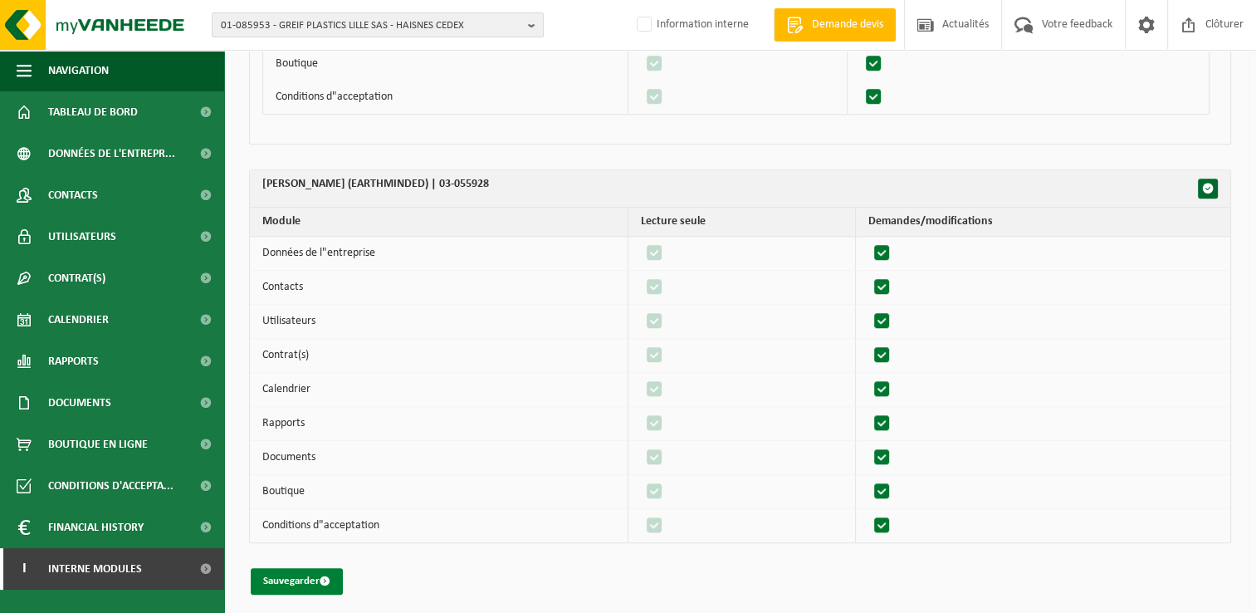
click at [301, 568] on button "Sauvegarder" at bounding box center [297, 581] width 92 height 27
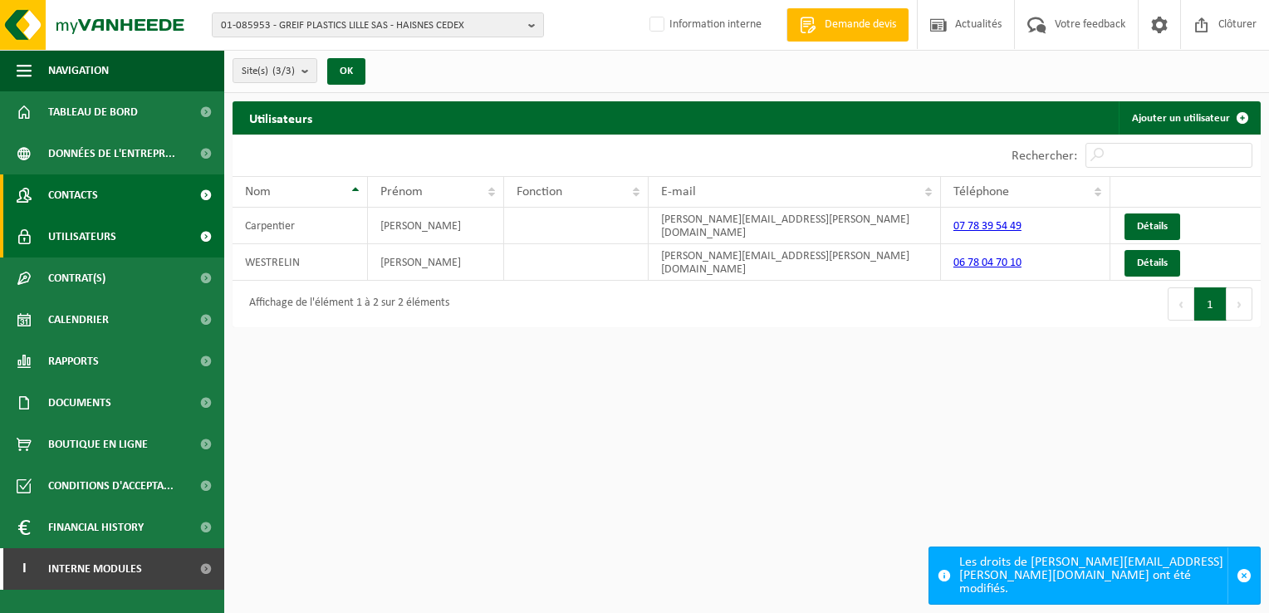
click at [99, 192] on link "Contacts" at bounding box center [112, 195] width 224 height 42
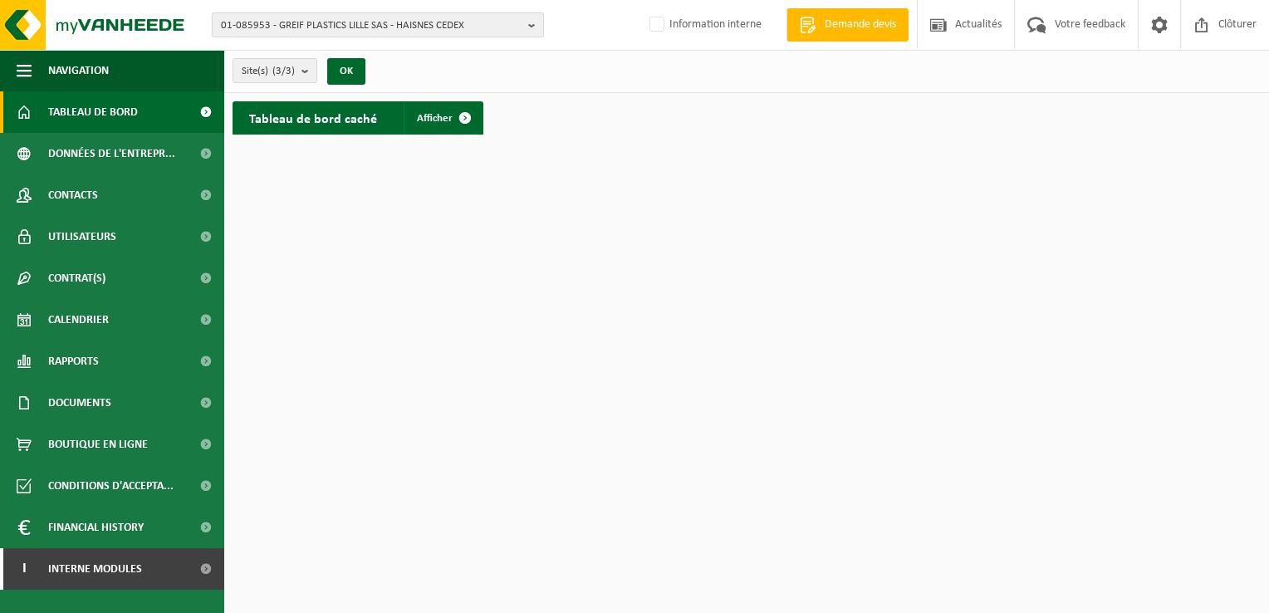
click at [285, 22] on span "01-085953 - GREIF PLASTICS LILLE SAS - HAISNES CEDEX" at bounding box center [371, 25] width 301 height 25
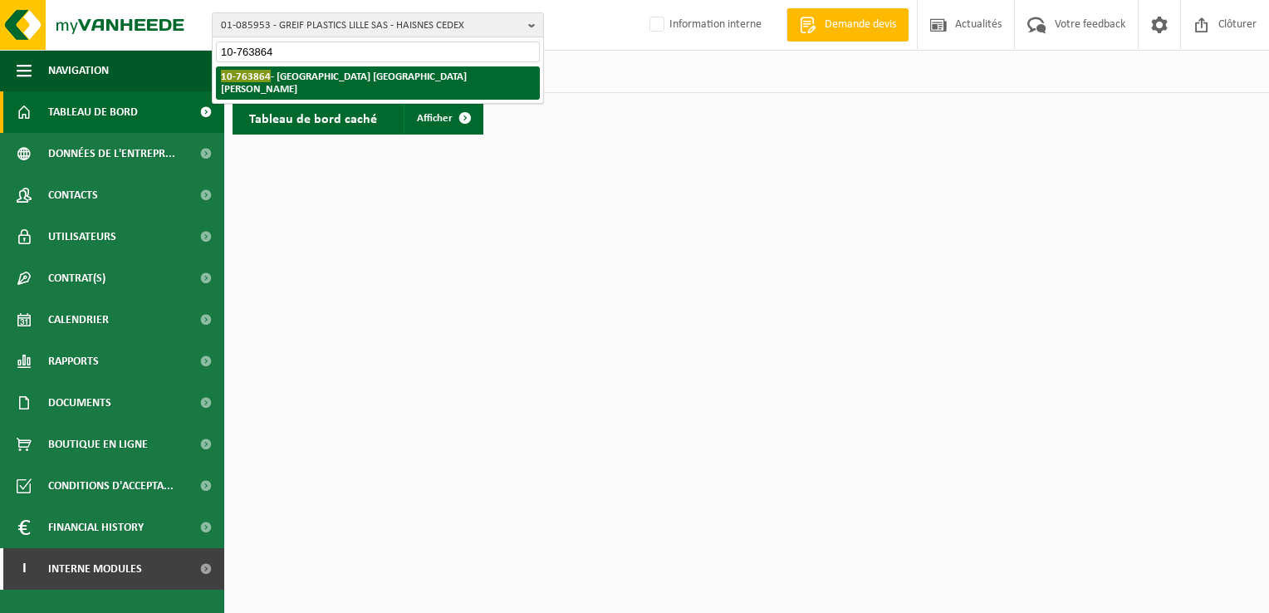
type input "10-763864"
click at [299, 85] on li "10-763864 - [GEOGRAPHIC_DATA] [GEOGRAPHIC_DATA] - [GEOGRAPHIC_DATA][PERSON_NAME]" at bounding box center [378, 82] width 324 height 33
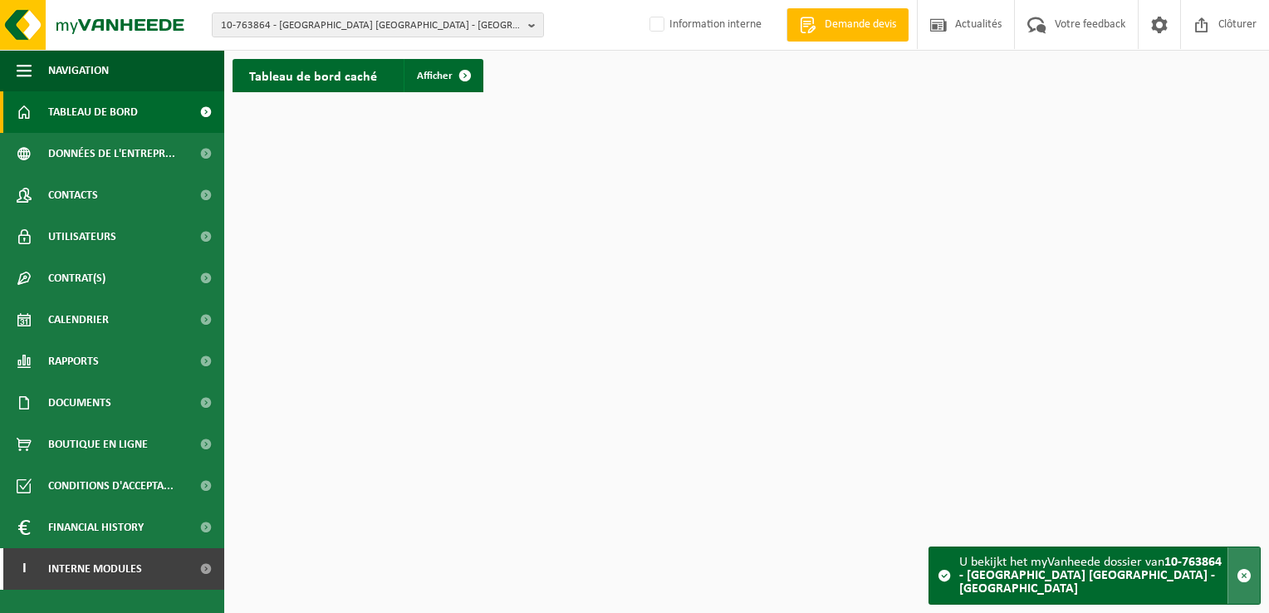
click at [1249, 576] on span "button" at bounding box center [1243, 575] width 15 height 15
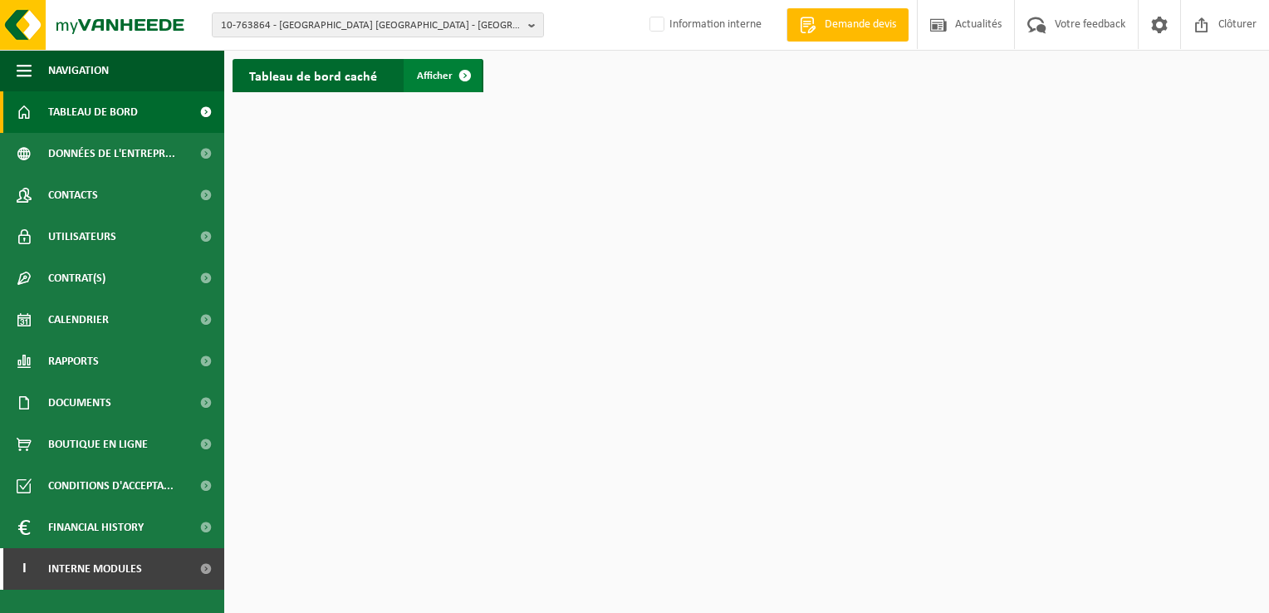
click at [448, 76] on span "Afficher" at bounding box center [435, 76] width 36 height 11
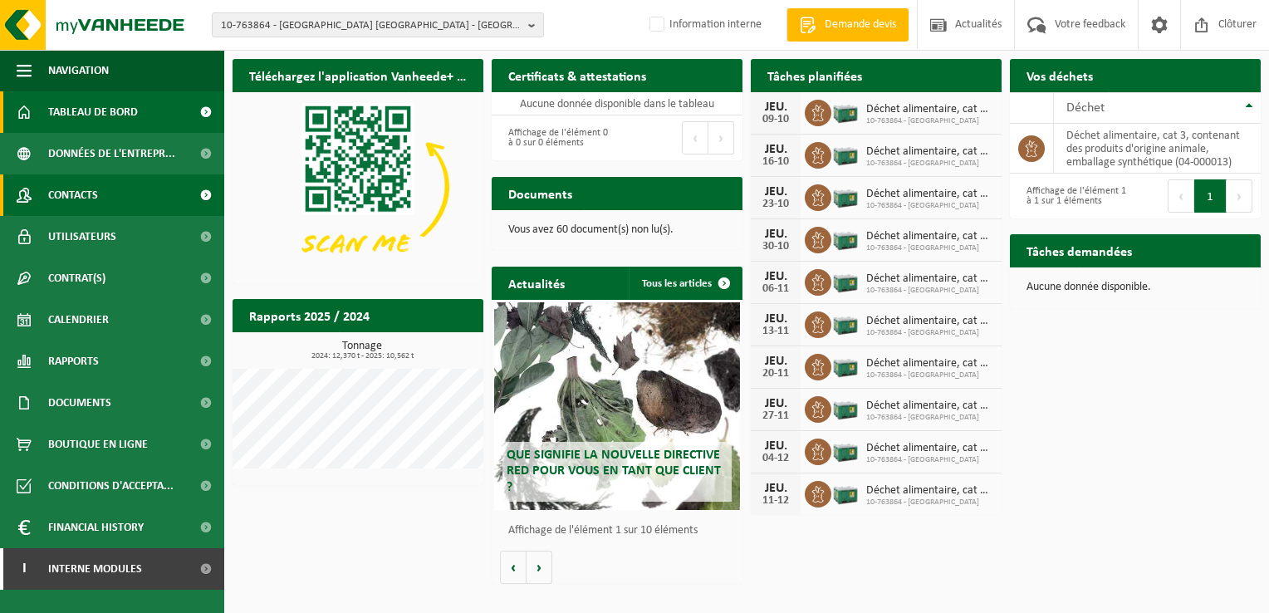
click at [203, 190] on span at bounding box center [205, 195] width 37 height 42
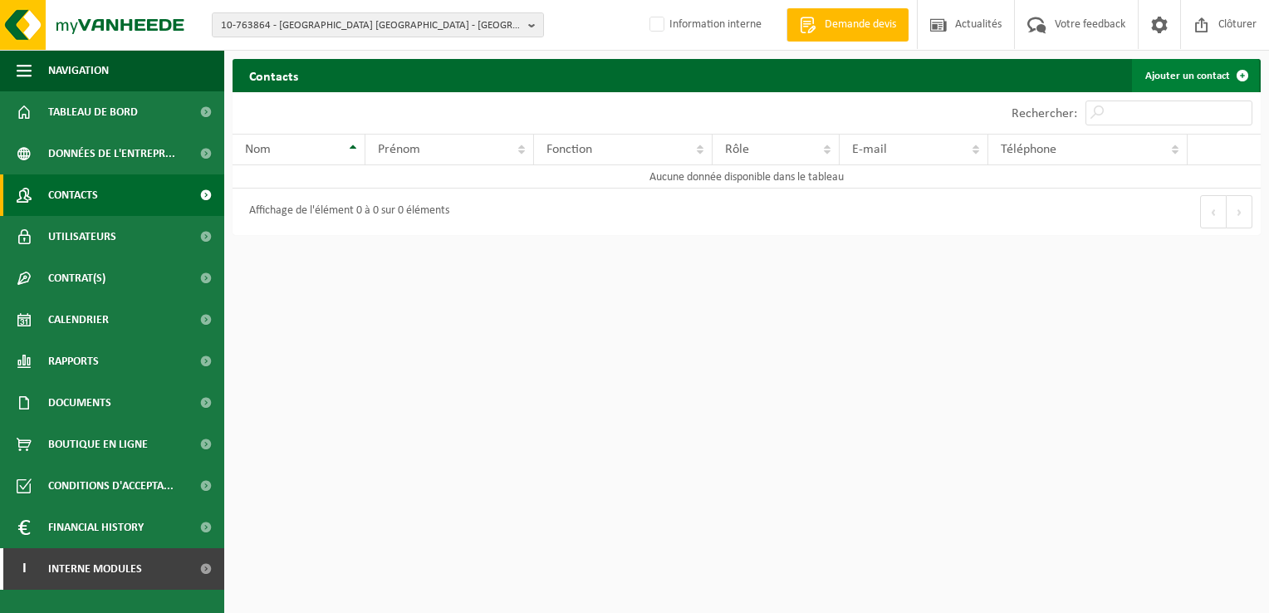
click at [1183, 66] on link "Ajouter un contact" at bounding box center [1195, 75] width 127 height 33
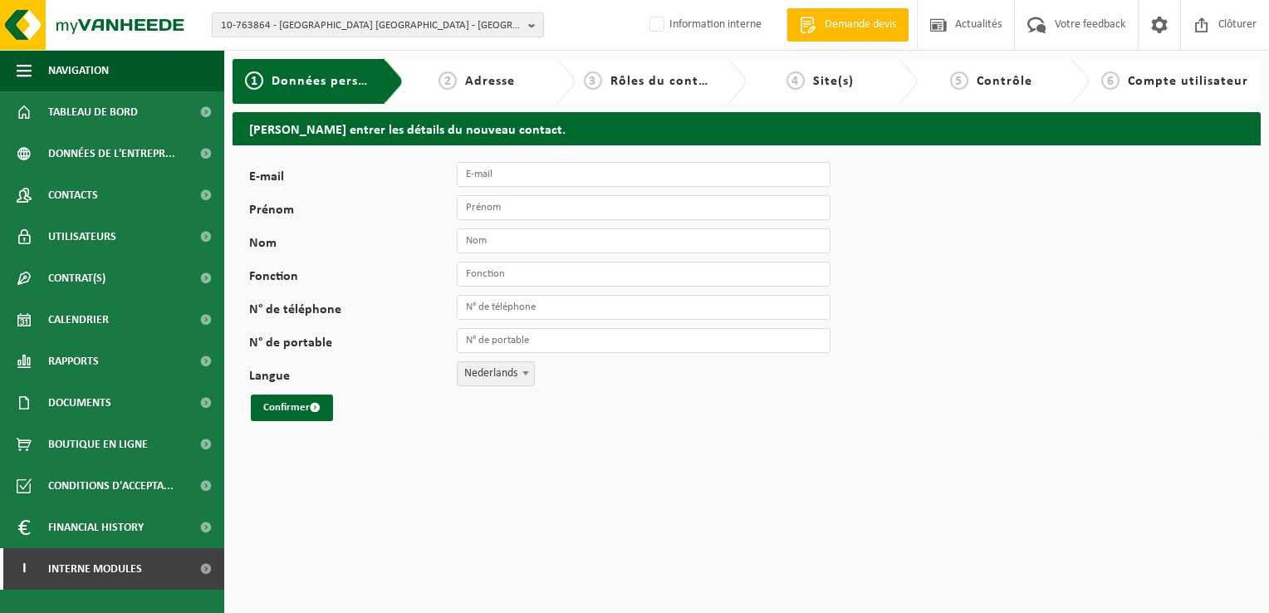
click at [582, 188] on div "E-mail Prénom Nom Fonction N° de téléphone N° de portable Langue Nederlands Fra…" at bounding box center [519, 291] width 540 height 259
click at [546, 179] on input "E-mail" at bounding box center [644, 174] width 374 height 25
click at [484, 173] on input "E-mail" at bounding box center [644, 174] width 374 height 25
paste input "'Frederic_maquaire@franchise.carrefour.com'"
click at [687, 167] on input "'Frederic_maquaire@franchise.carrefour.com'" at bounding box center [644, 174] width 374 height 25
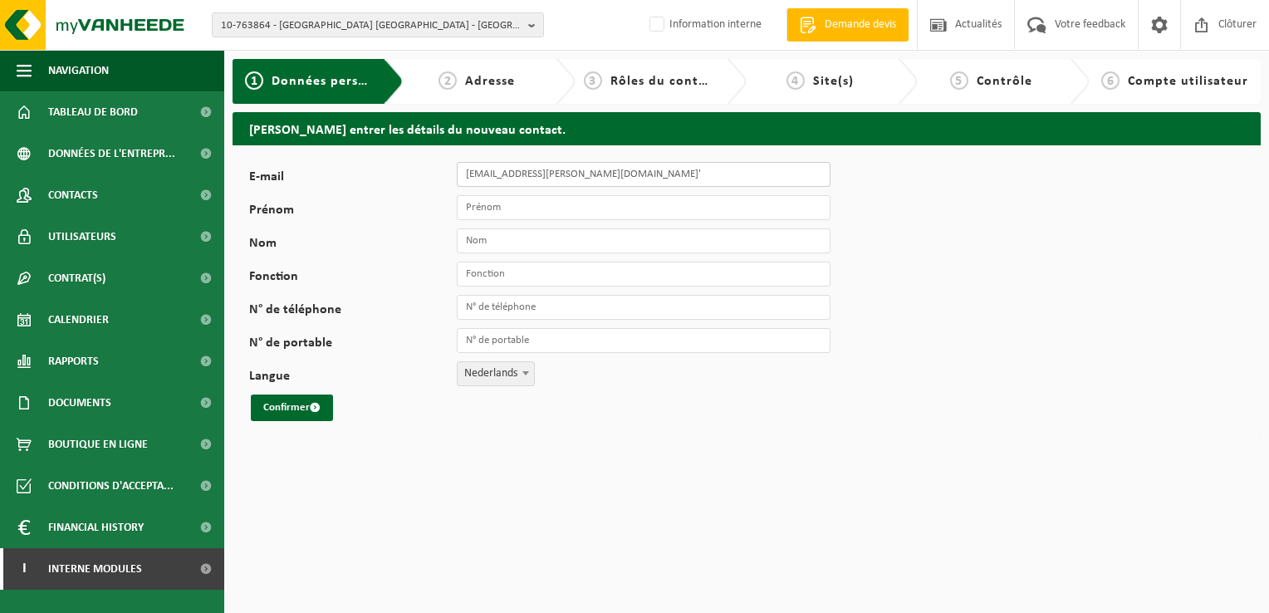
click at [677, 176] on input "'Frederic_maquaire@franchise.carrefour.com'" at bounding box center [644, 174] width 374 height 25
click at [465, 173] on input "'Frederic_maquaire@franchise.carrefour.com" at bounding box center [644, 174] width 374 height 25
type input "[PERSON_NAME][EMAIL_ADDRESS][DOMAIN_NAME]"
click at [492, 204] on input "Prénom" at bounding box center [644, 207] width 374 height 25
type input "Frédéric"
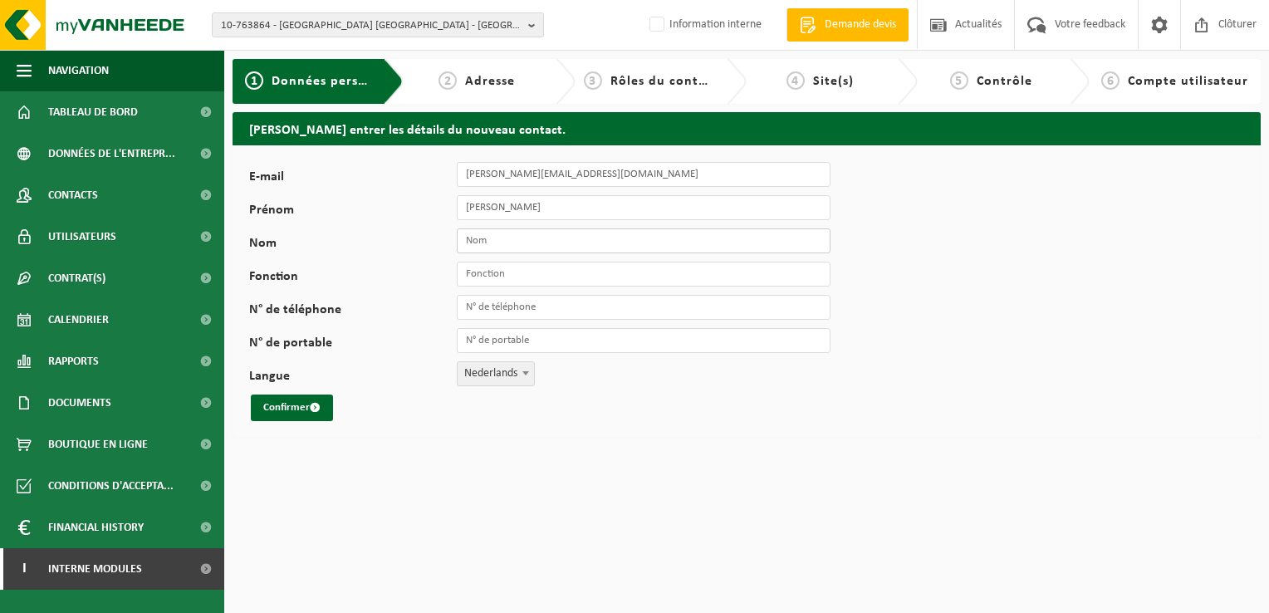
click at [503, 241] on input "Nom" at bounding box center [644, 240] width 374 height 25
type input "MAQUAIRE"
click at [484, 270] on input "Fonction" at bounding box center [644, 274] width 374 height 25
type input "RMM"
click at [506, 304] on input "N° de téléphone" at bounding box center [644, 307] width 374 height 25
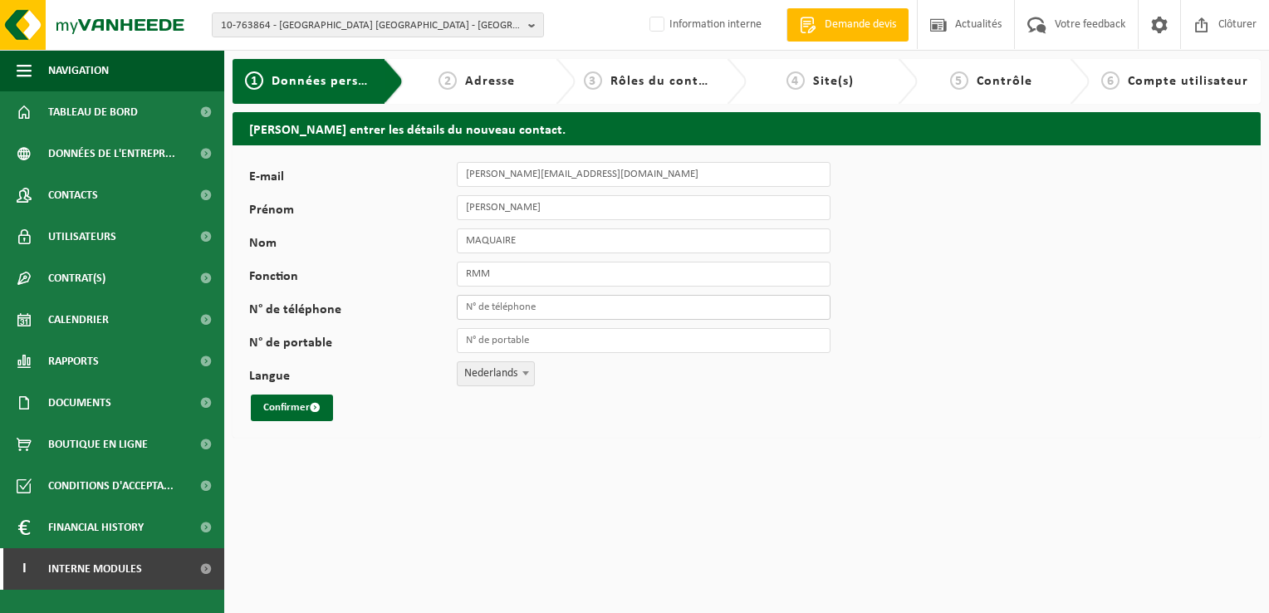
click at [516, 306] on input "N° de téléphone" at bounding box center [644, 307] width 374 height 25
paste input "03 21 91 02 55"
type input "[PHONE_NUMBER]"
click at [526, 379] on span at bounding box center [525, 373] width 17 height 22
select select "1"
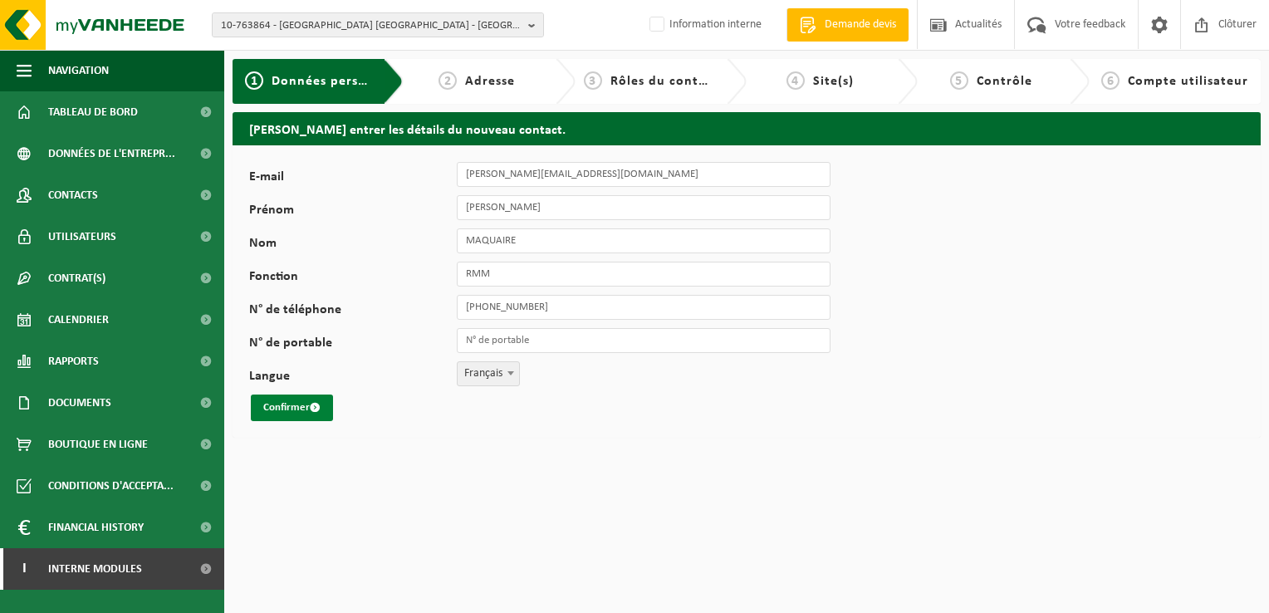
click at [289, 410] on button "Confirmer" at bounding box center [292, 407] width 82 height 27
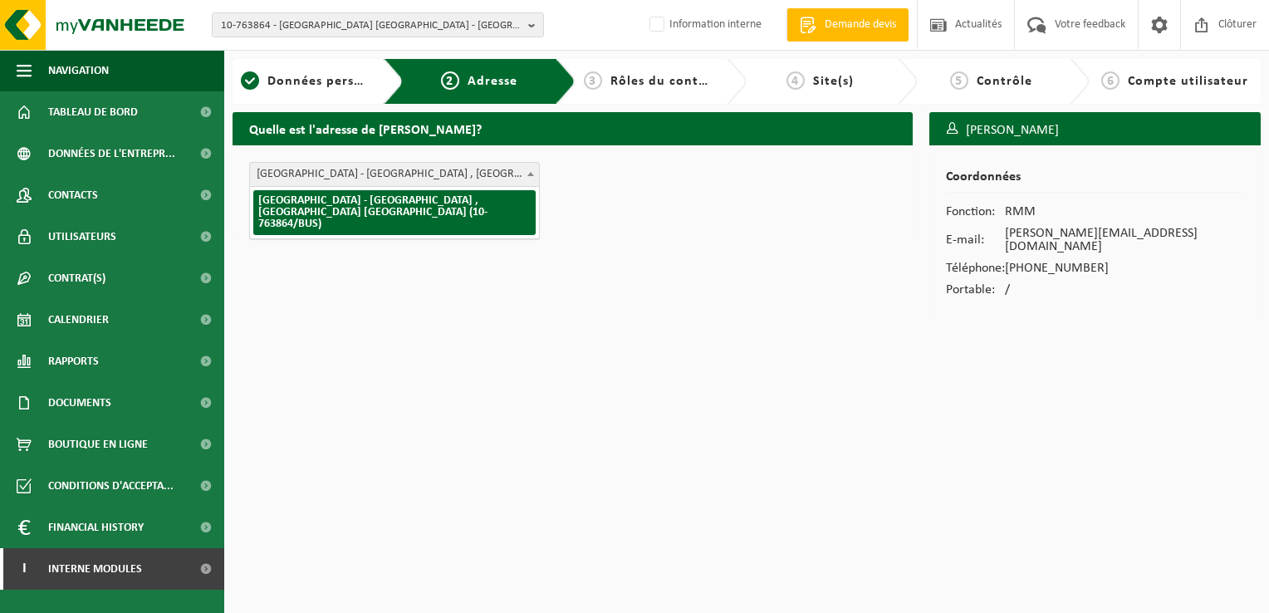
click at [534, 173] on span at bounding box center [530, 174] width 17 height 22
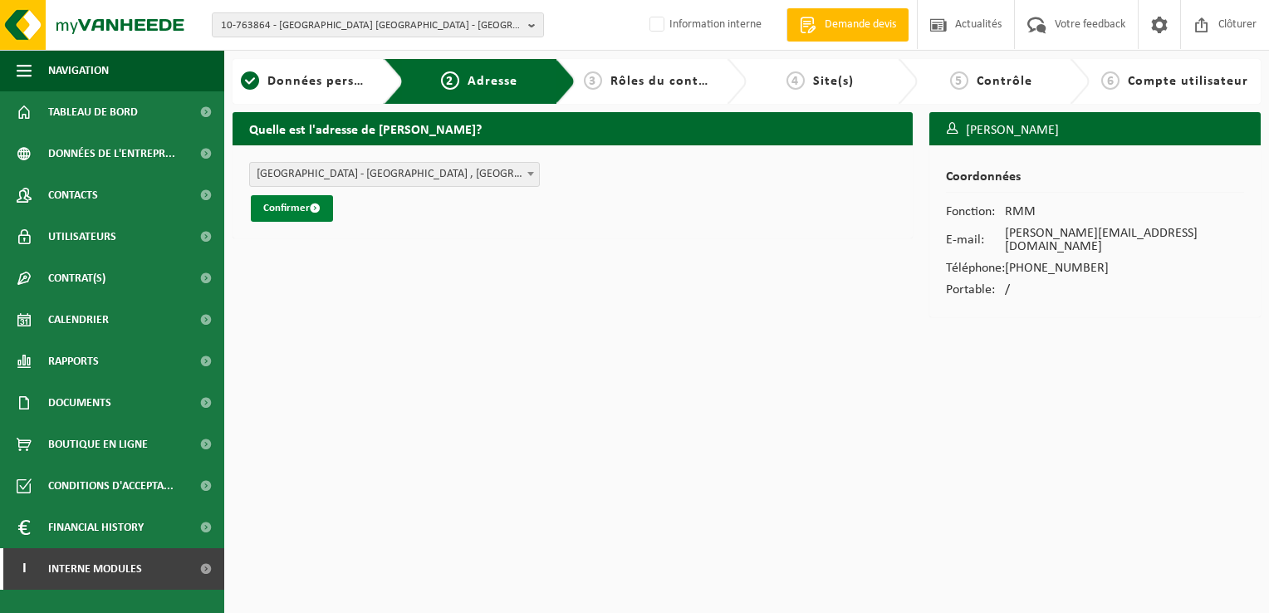
click at [296, 204] on button "Confirmer" at bounding box center [292, 208] width 82 height 27
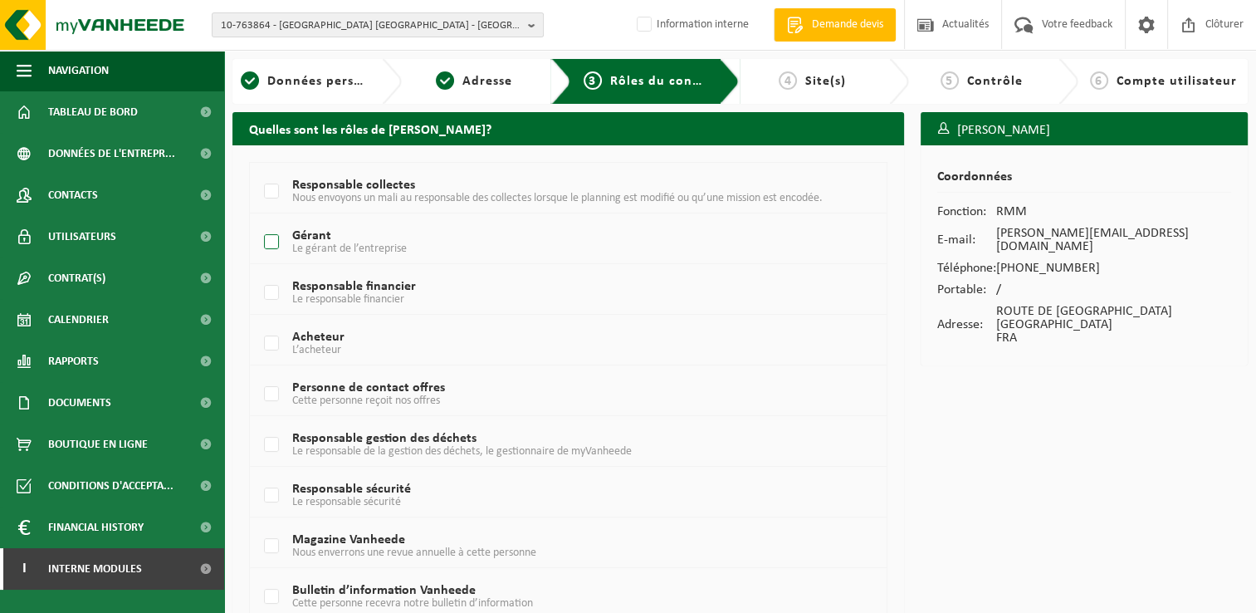
click at [262, 242] on label "Gérant Le gérant de l’entreprise" at bounding box center [543, 242] width 565 height 25
click at [258, 222] on input "Gérant Le gérant de l’entreprise" at bounding box center [257, 221] width 1 height 1
checkbox input "true"
click at [274, 443] on label "Responsable gestion des déchets Le responsable de la gestion des déchets, le ge…" at bounding box center [543, 445] width 565 height 25
click at [258, 424] on input "Responsable gestion des déchets Le responsable de la gestion des déchets, le ge…" at bounding box center [257, 423] width 1 height 1
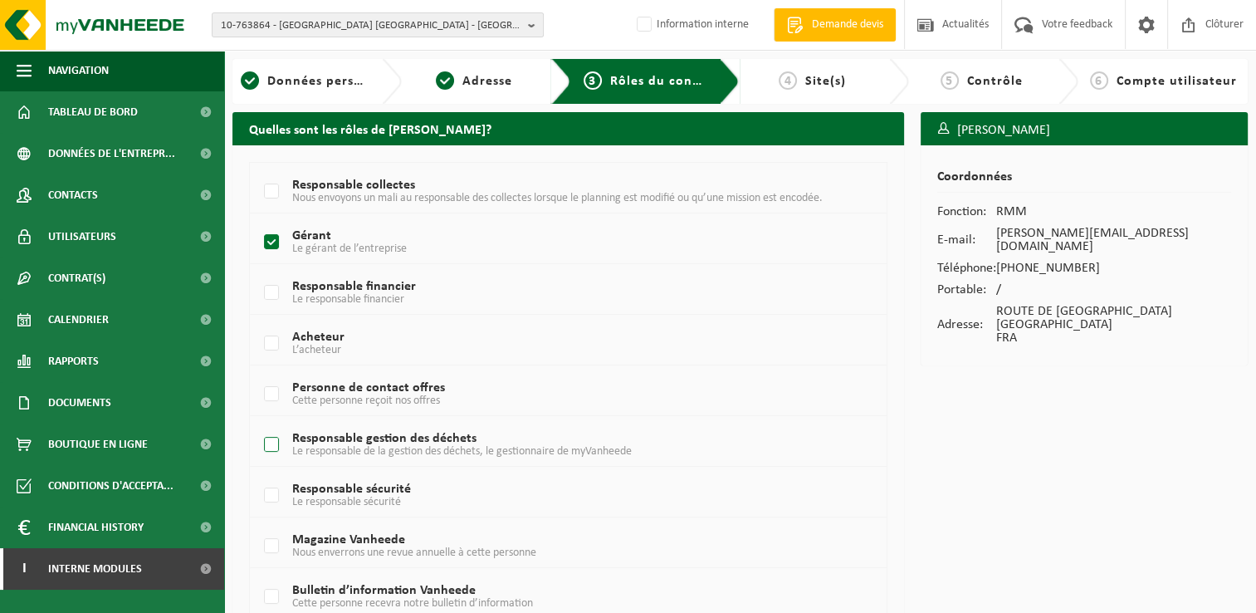
checkbox input "true"
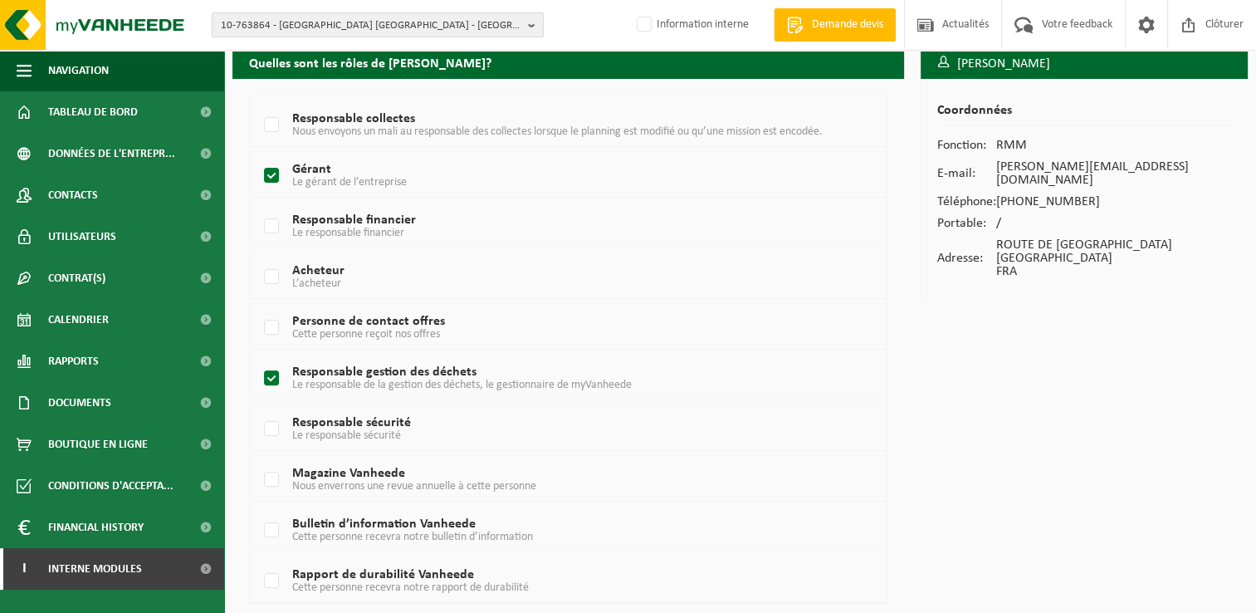
scroll to position [122, 0]
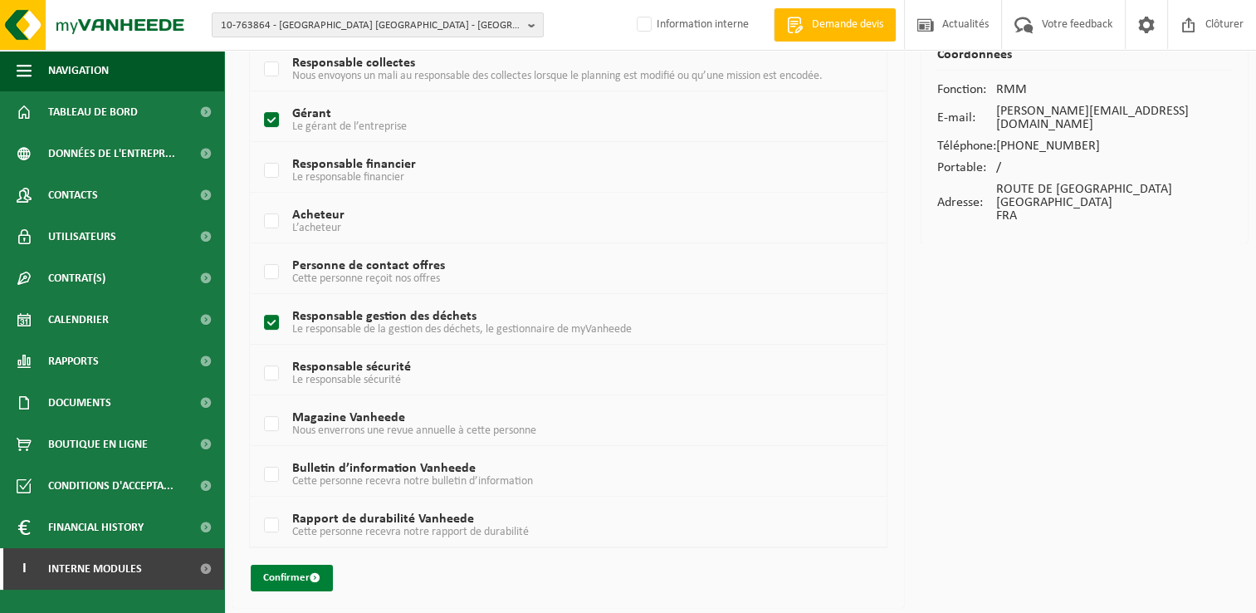
click at [287, 568] on button "Confirmer" at bounding box center [292, 578] width 82 height 27
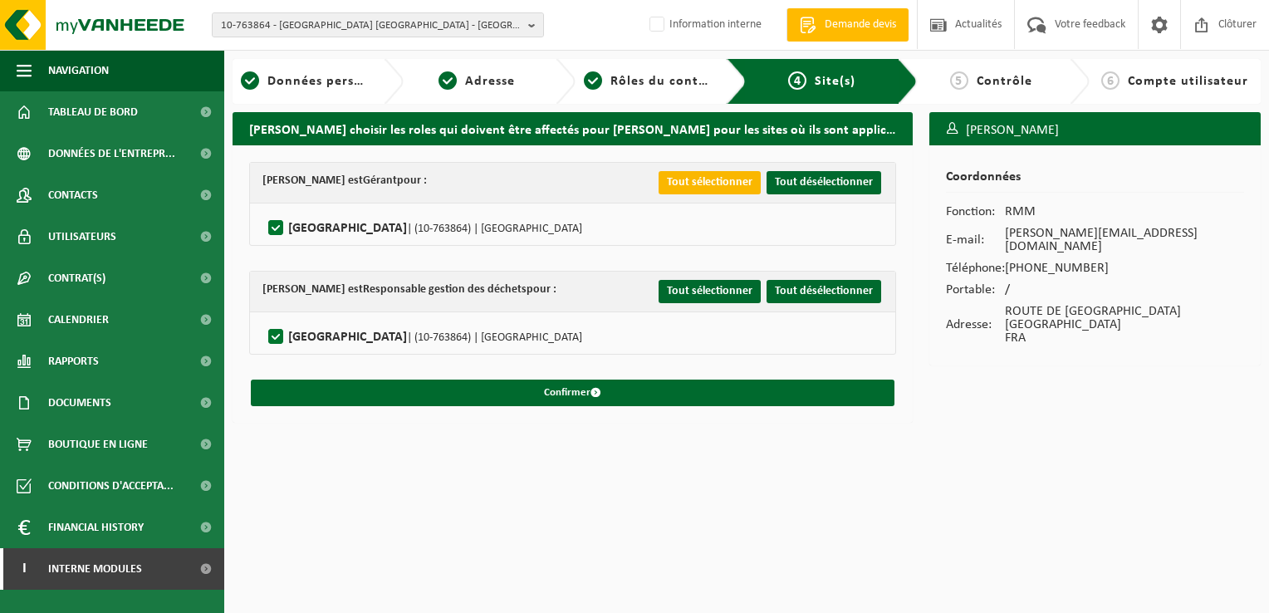
click at [696, 184] on button "Tout sélectionner" at bounding box center [709, 182] width 102 height 23
click at [720, 287] on button "Tout sélectionner" at bounding box center [709, 291] width 102 height 23
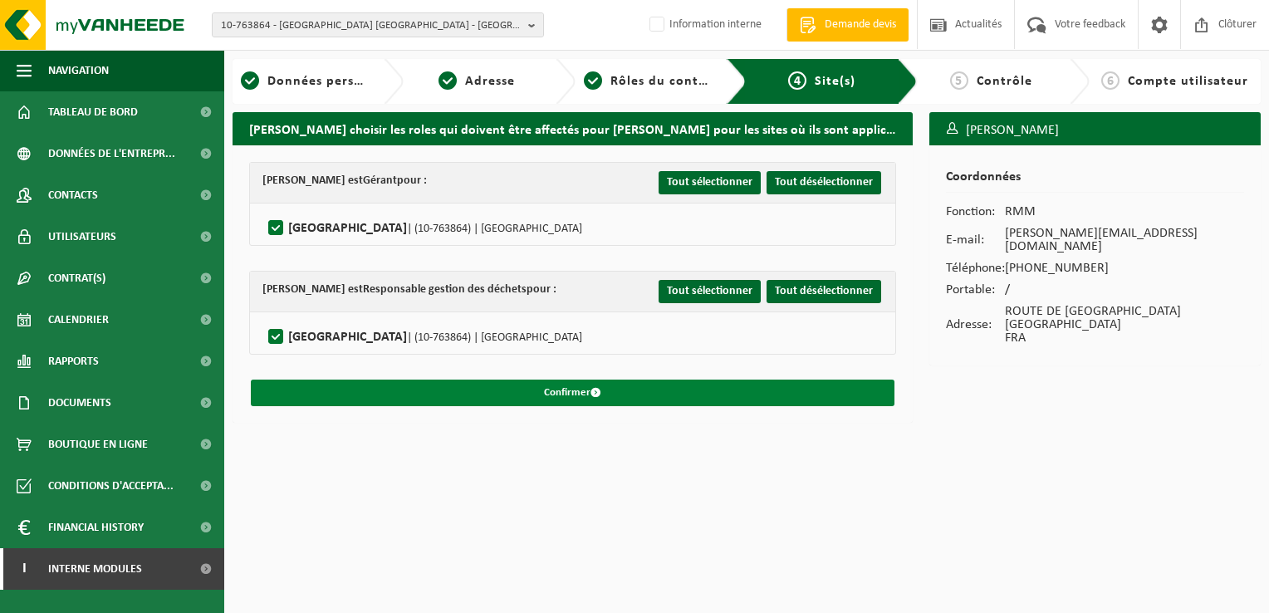
click at [560, 385] on button "Confirmer" at bounding box center [572, 392] width 643 height 27
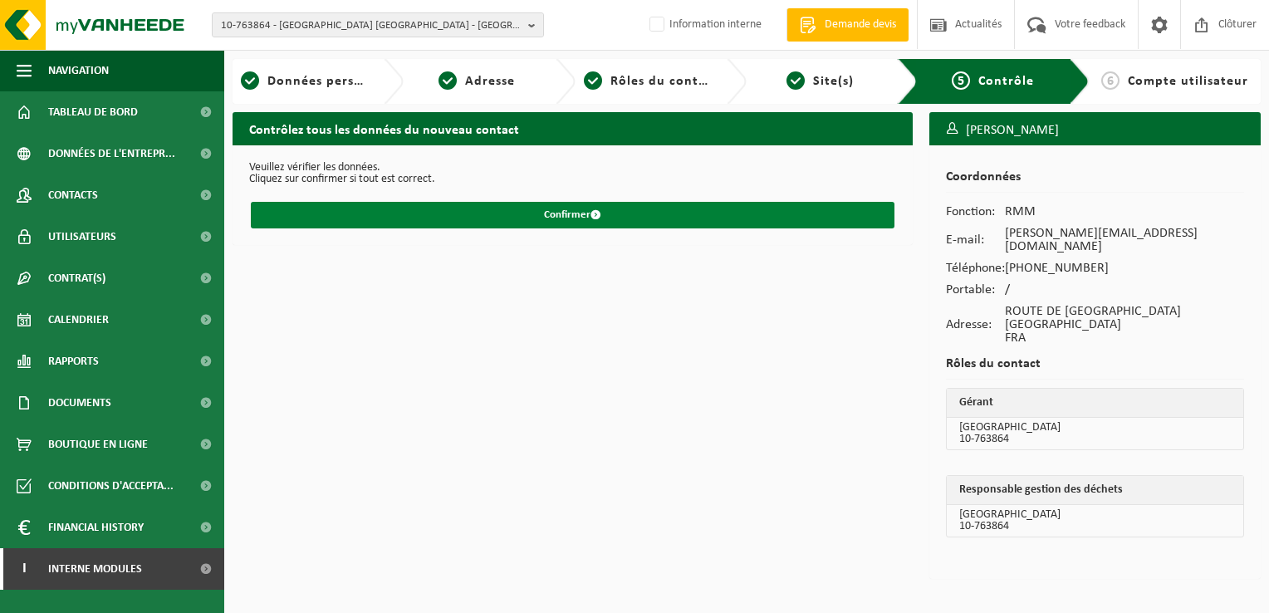
click at [592, 213] on span "submit" at bounding box center [595, 214] width 11 height 11
